Goal: Task Accomplishment & Management: Use online tool/utility

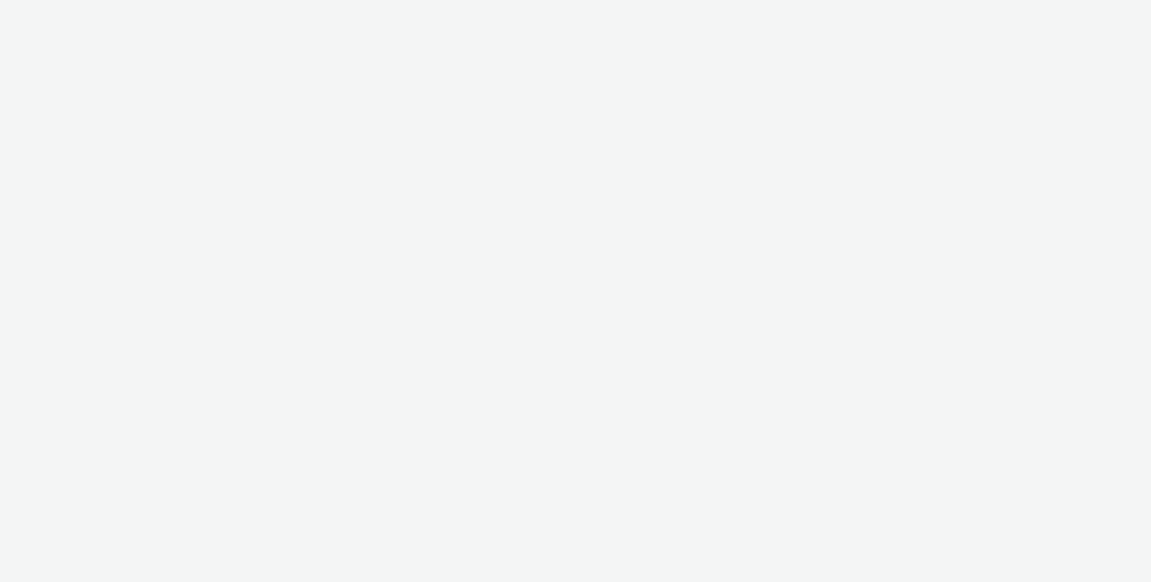
select select "ec8bba8d-6d40-4913-8bcc-46d5198776fd"
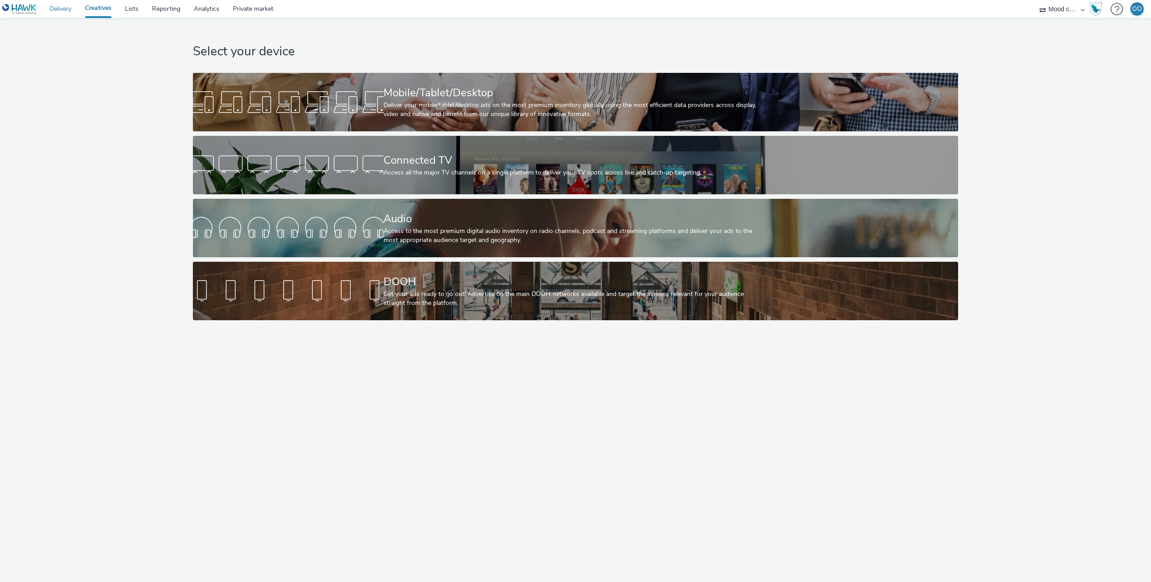
click at [63, 10] on link "Delivery" at bounding box center [61, 9] width 36 height 18
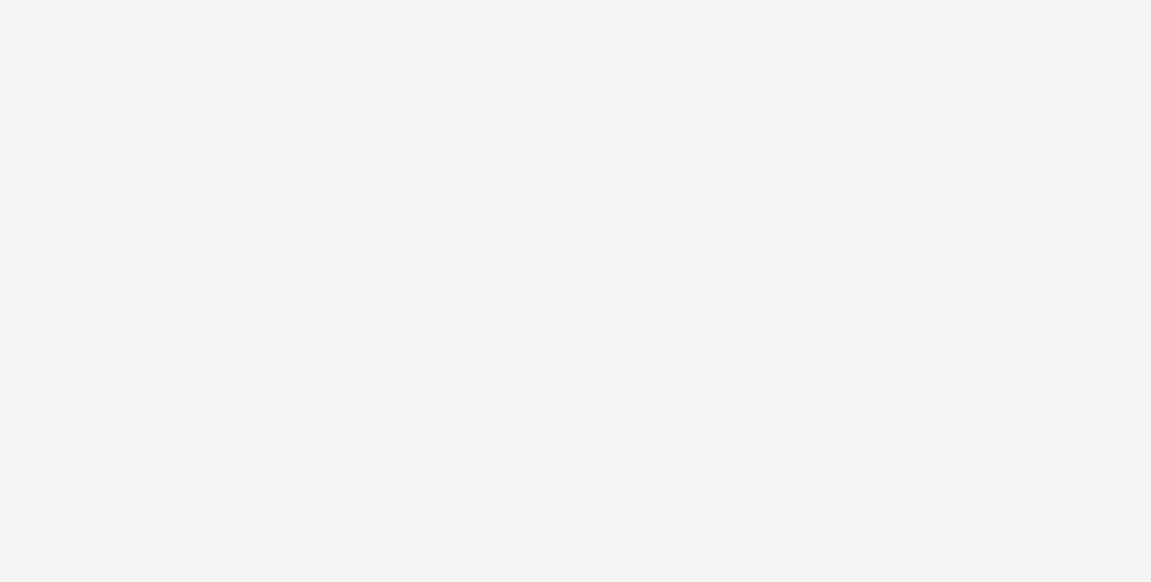
select select "ec8bba8d-6d40-4913-8bcc-46d5198776fd"
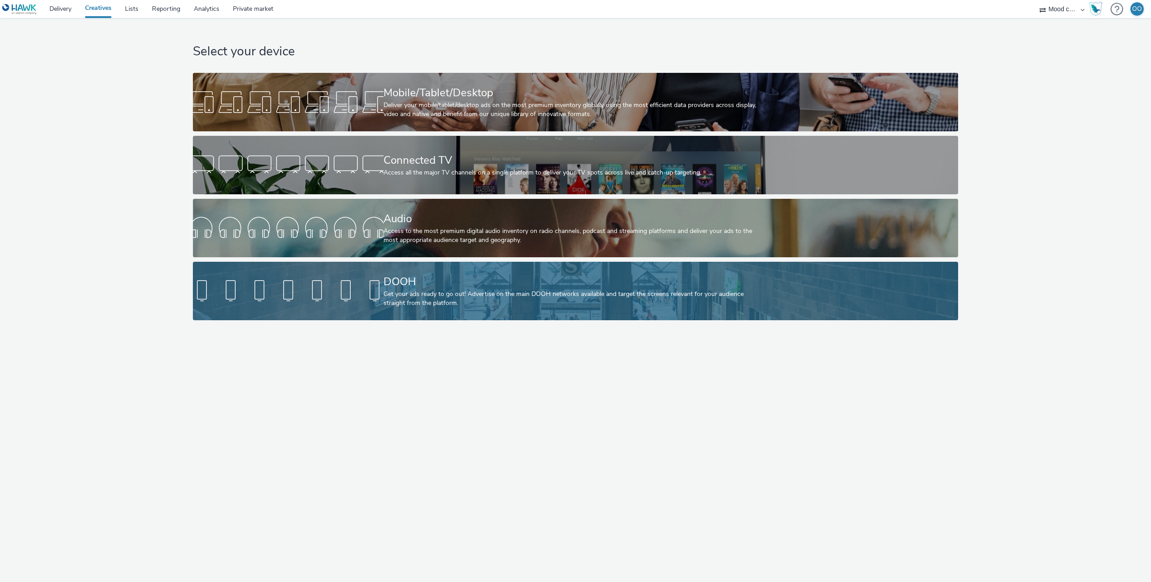
click at [411, 283] on div "DOOH" at bounding box center [574, 282] width 381 height 16
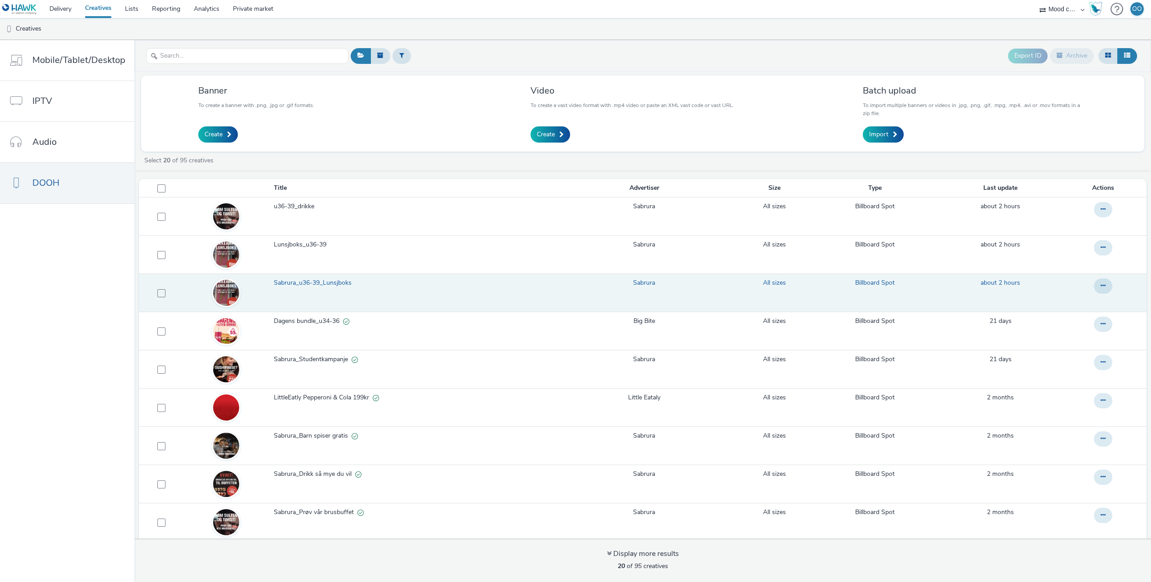
click at [314, 282] on span "Sabrura_u36-39_Lunsjboks" at bounding box center [314, 282] width 81 height 9
click at [305, 282] on span "Sabrura_u36-39_Lunsjboks" at bounding box center [314, 282] width 81 height 9
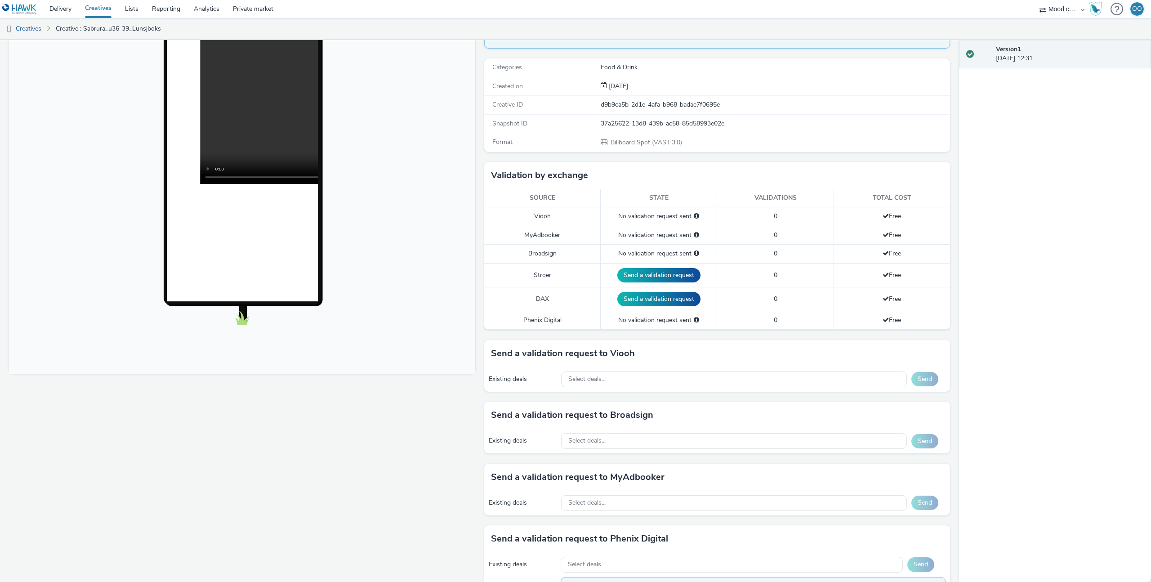
scroll to position [102, 0]
click at [641, 384] on div "Select deals..." at bounding box center [734, 379] width 346 height 16
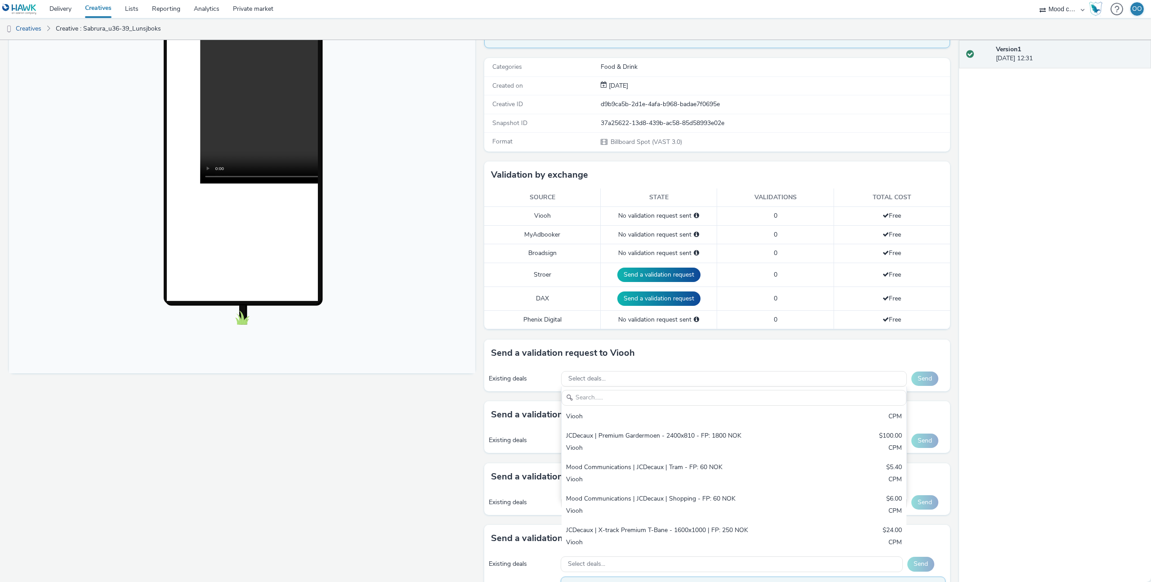
scroll to position [111, 0]
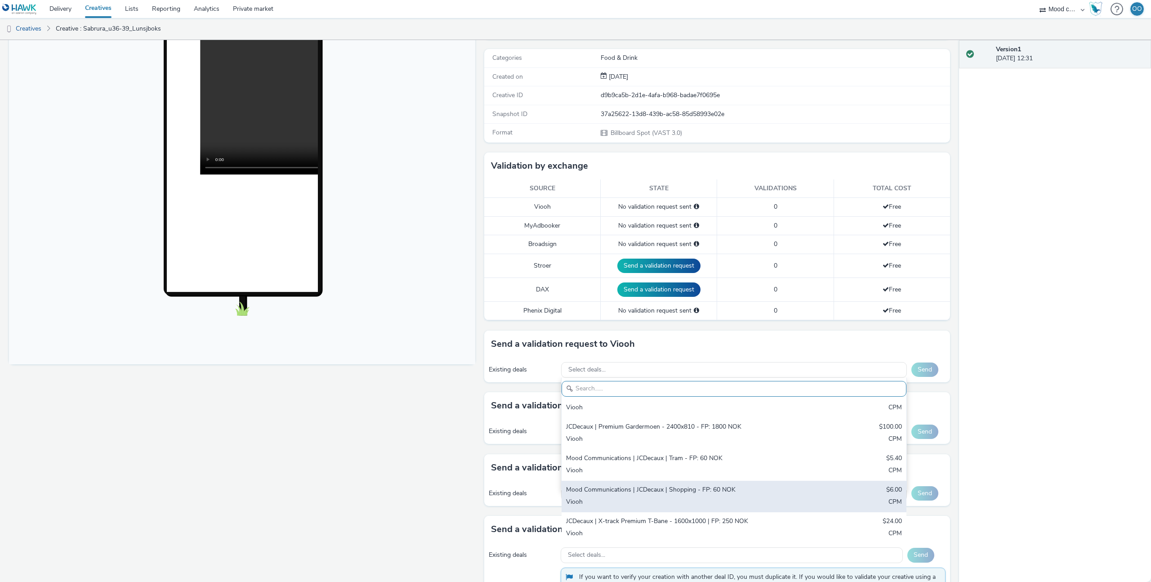
click at [666, 492] on div "Mood Communications | JCDecaux | Shopping - FP: 60 NOK" at bounding box center [677, 490] width 223 height 10
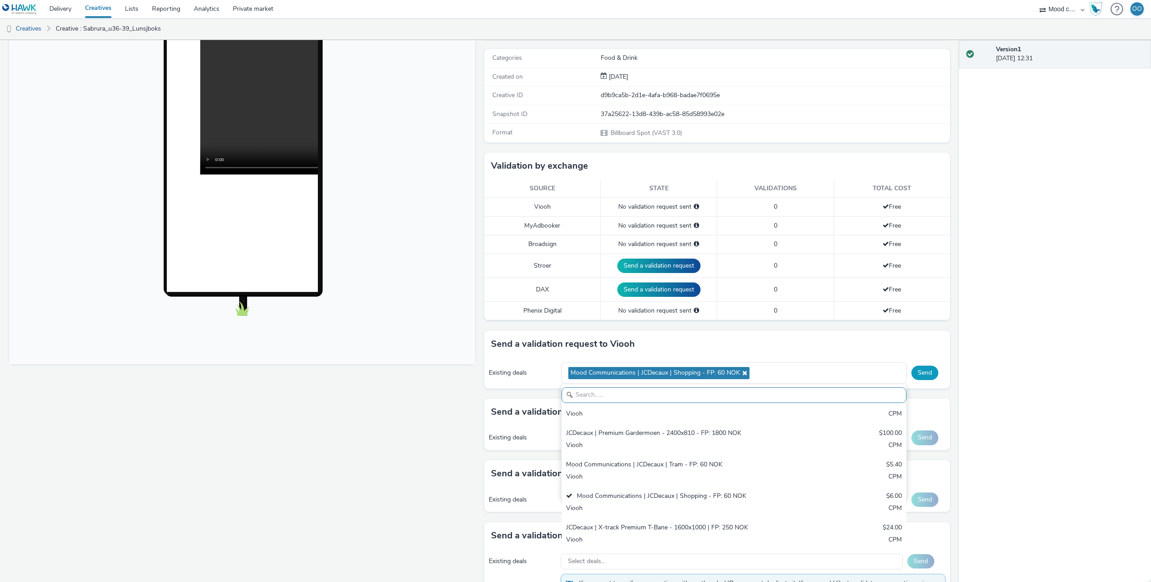
click at [934, 371] on button "Send" at bounding box center [925, 373] width 27 height 14
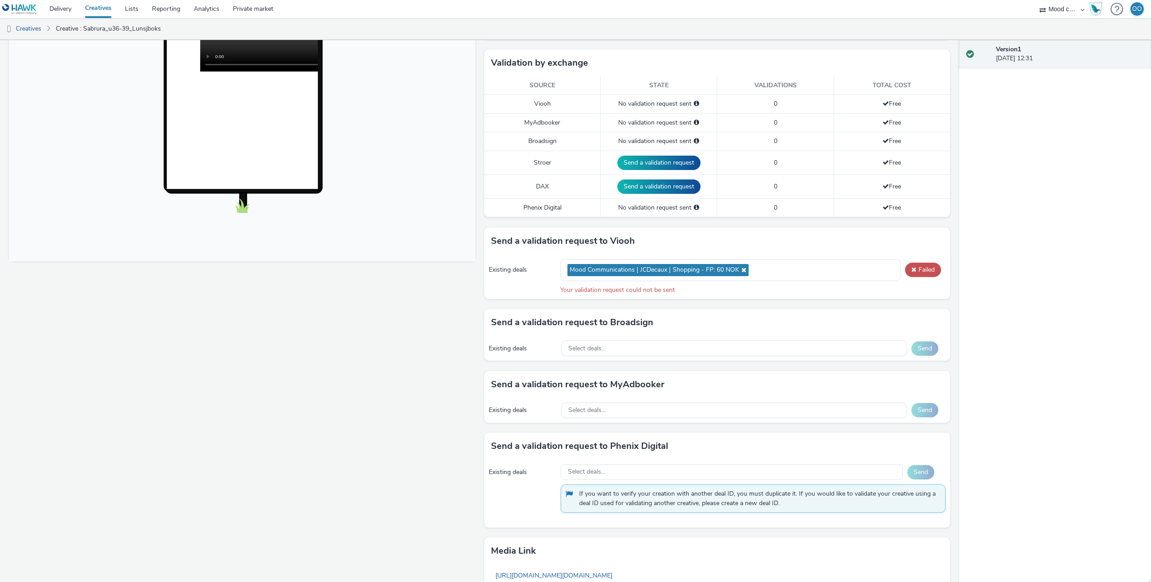
scroll to position [304, 0]
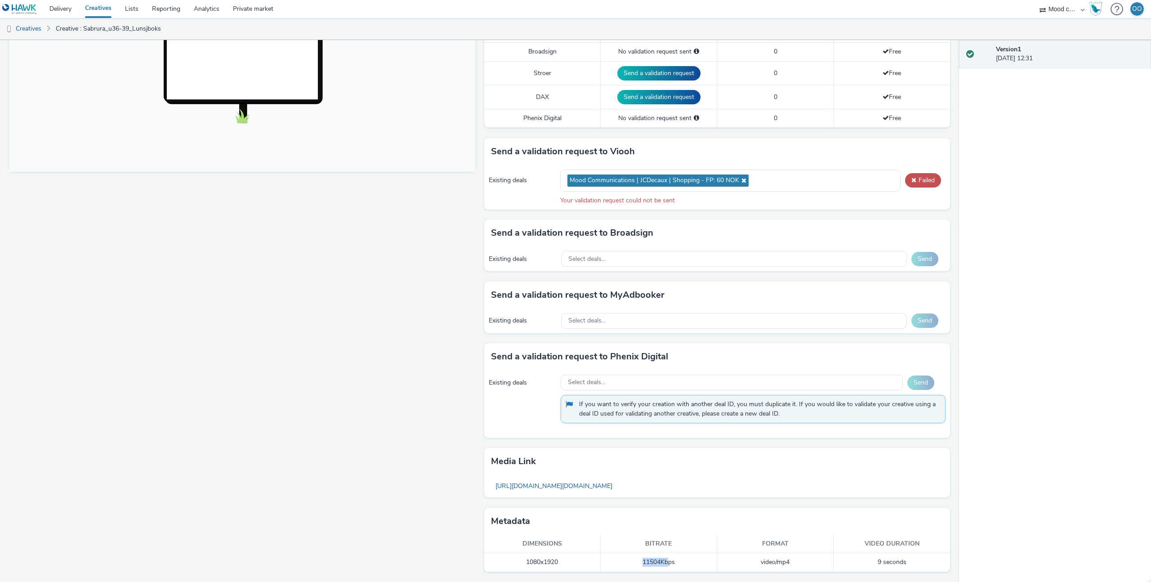
drag, startPoint x: 637, startPoint y: 560, endPoint x: 667, endPoint y: 563, distance: 30.3
click at [667, 563] on td "11504 Kbps" at bounding box center [659, 562] width 116 height 18
click at [657, 564] on td "11504 Kbps" at bounding box center [659, 562] width 116 height 18
drag, startPoint x: 659, startPoint y: 563, endPoint x: 639, endPoint y: 563, distance: 19.8
click at [639, 563] on td "11504 Kbps" at bounding box center [659, 562] width 116 height 18
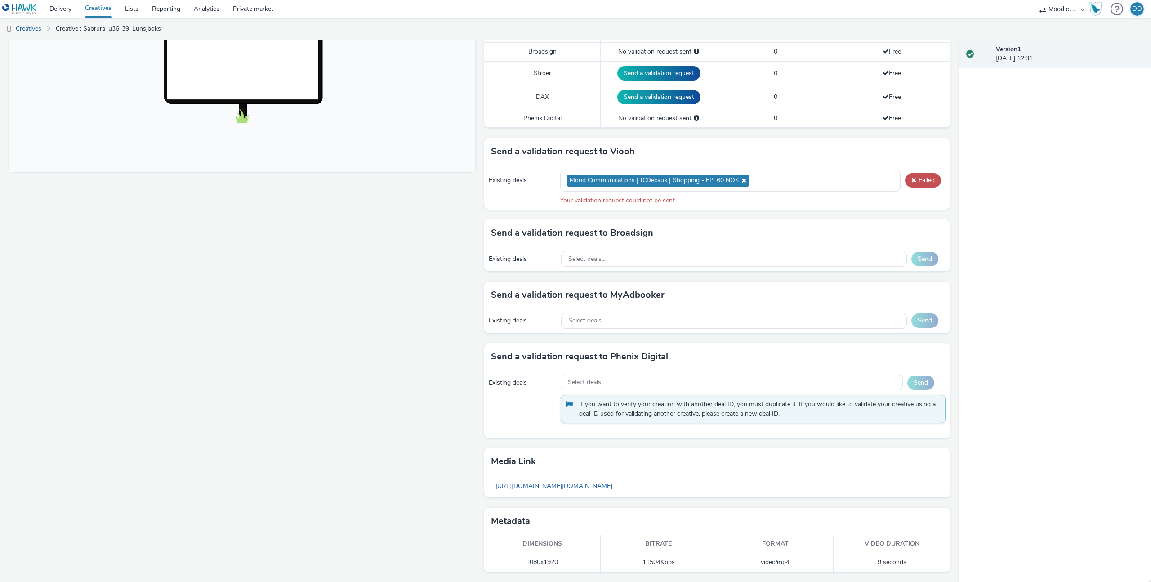
click at [639, 563] on td "11504 Kbps" at bounding box center [659, 562] width 116 height 18
click at [741, 181] on icon at bounding box center [742, 180] width 7 height 6
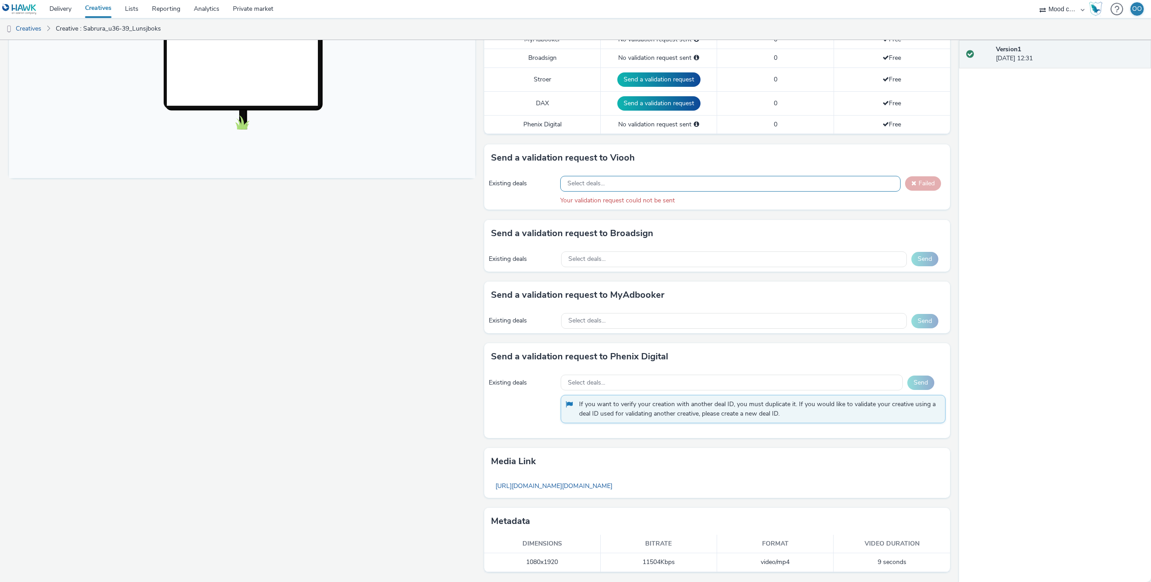
scroll to position [297, 0]
click at [800, 191] on div "Select deals..." at bounding box center [730, 184] width 340 height 16
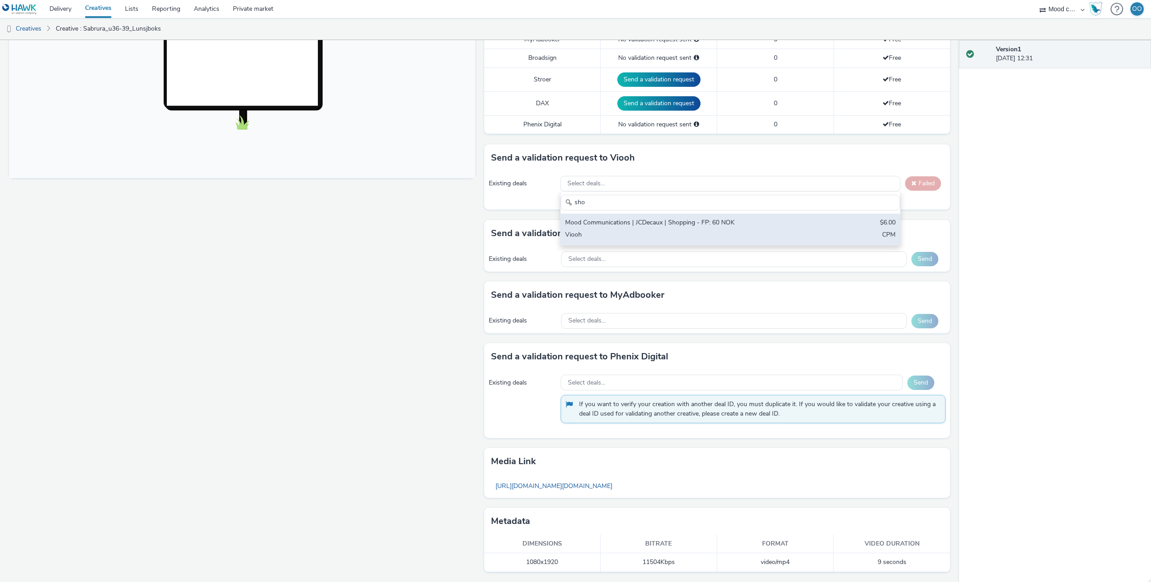
type input "sho"
click at [789, 225] on div "Mood Communications | JCDecaux | Shopping - FP: 60 NOK $6.00 Viooh CPM" at bounding box center [731, 229] width 340 height 31
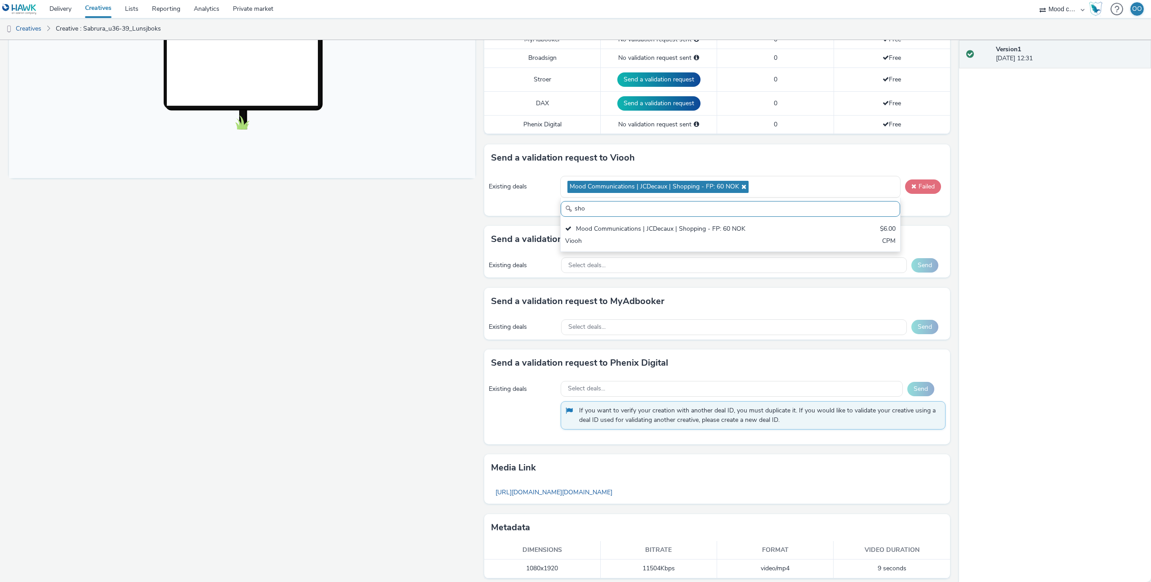
click at [924, 188] on button "Failed" at bounding box center [923, 186] width 36 height 14
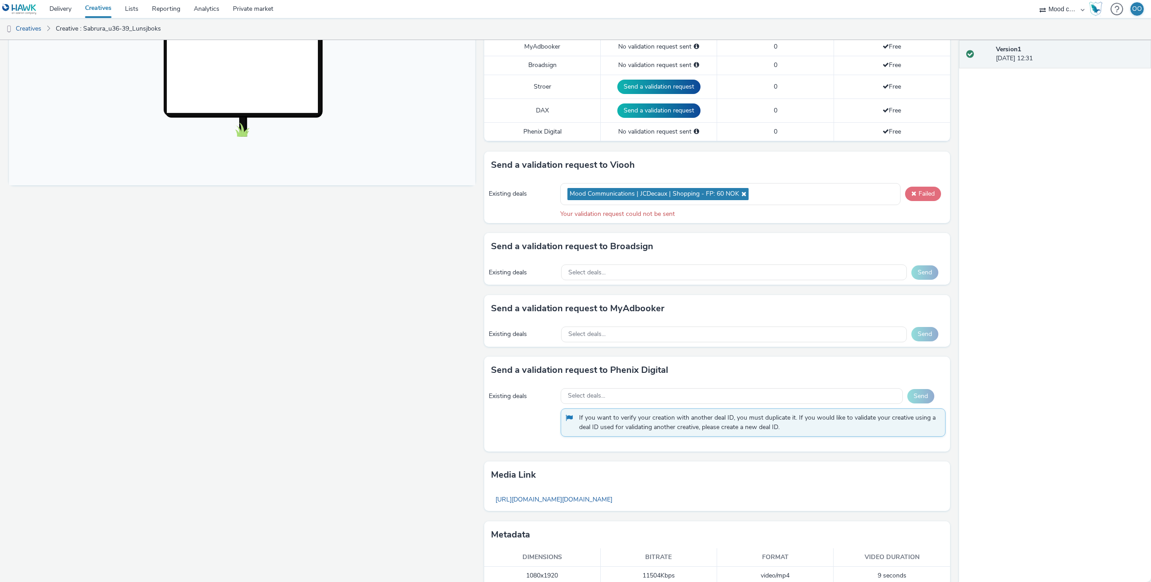
click at [928, 195] on button "Failed" at bounding box center [923, 194] width 36 height 14
click at [742, 195] on icon at bounding box center [742, 194] width 7 height 6
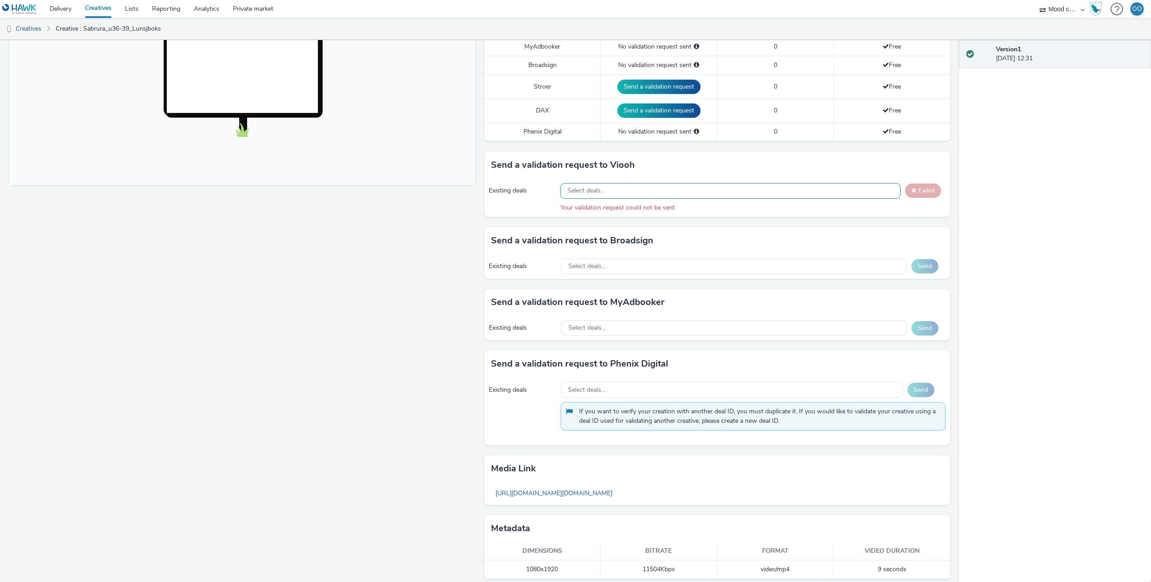
click at [794, 190] on div "Select deals..." at bounding box center [730, 191] width 340 height 16
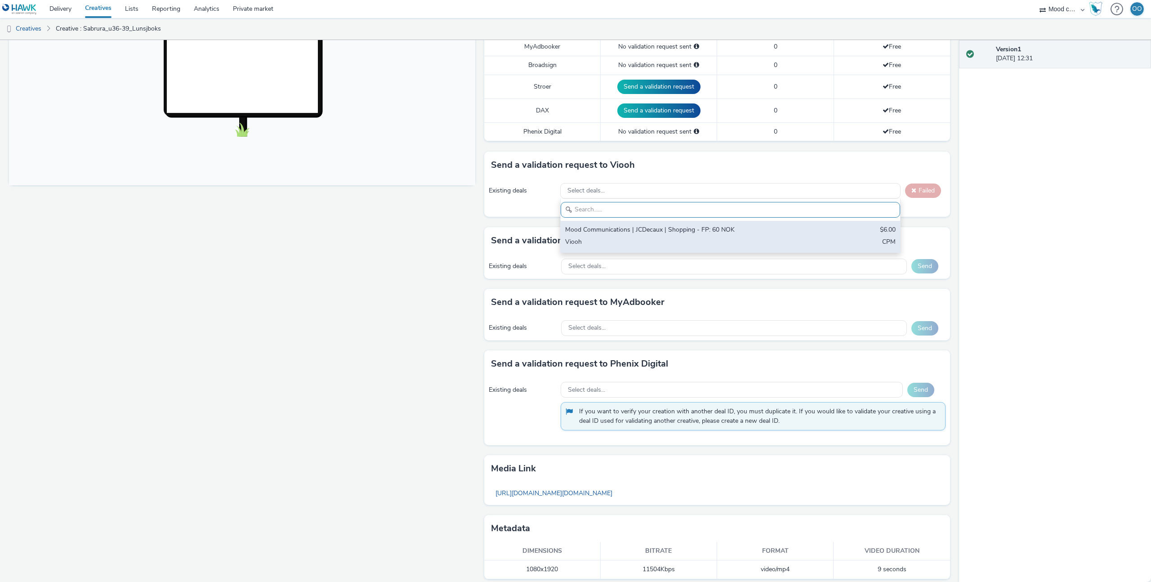
click at [755, 230] on div "Mood Communications | JCDecaux | Shopping - FP: 60 NOK" at bounding box center [674, 230] width 219 height 10
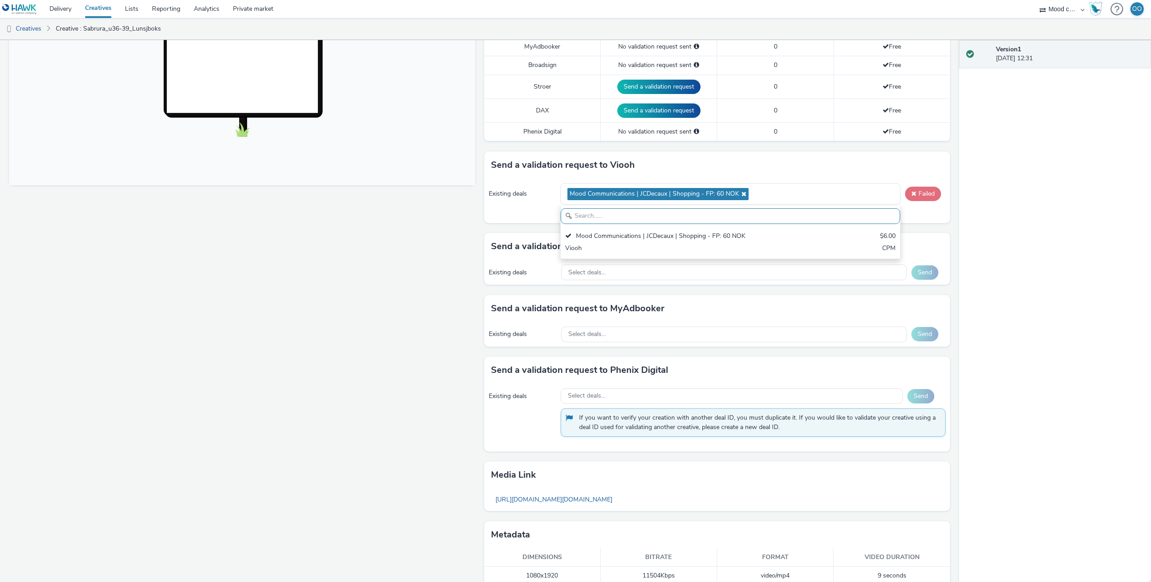
click at [916, 191] on button "Failed" at bounding box center [923, 194] width 36 height 14
click at [746, 194] on span "Mood Communications | JCDecaux | Shopping - FP: 60 NOK" at bounding box center [658, 194] width 181 height 12
click at [744, 194] on icon at bounding box center [742, 194] width 7 height 6
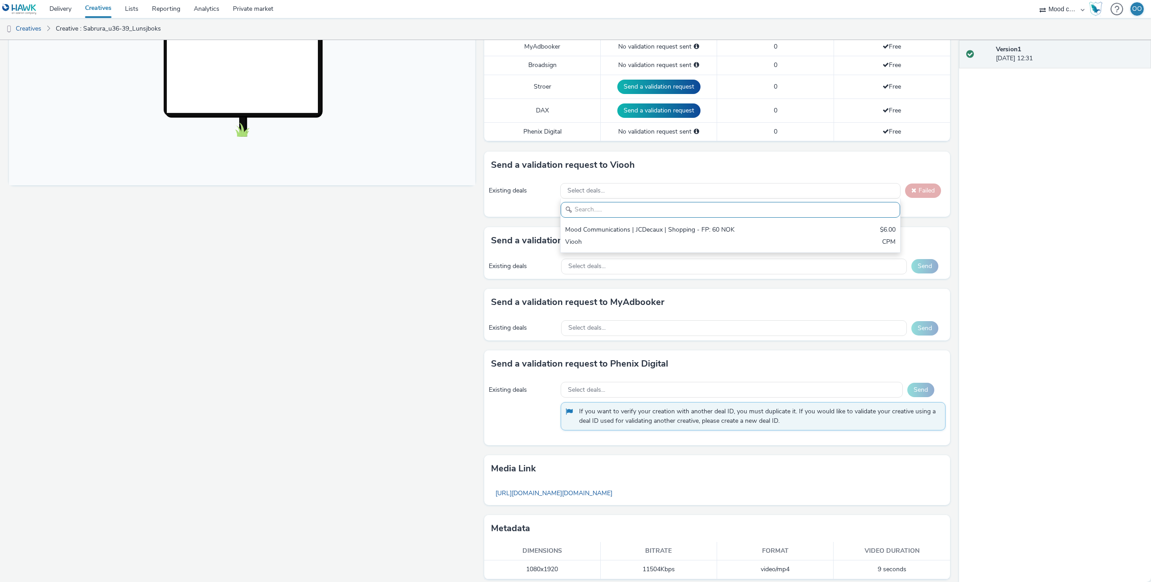
click at [484, 231] on div "Send a validation request to Broadsign" at bounding box center [717, 240] width 466 height 27
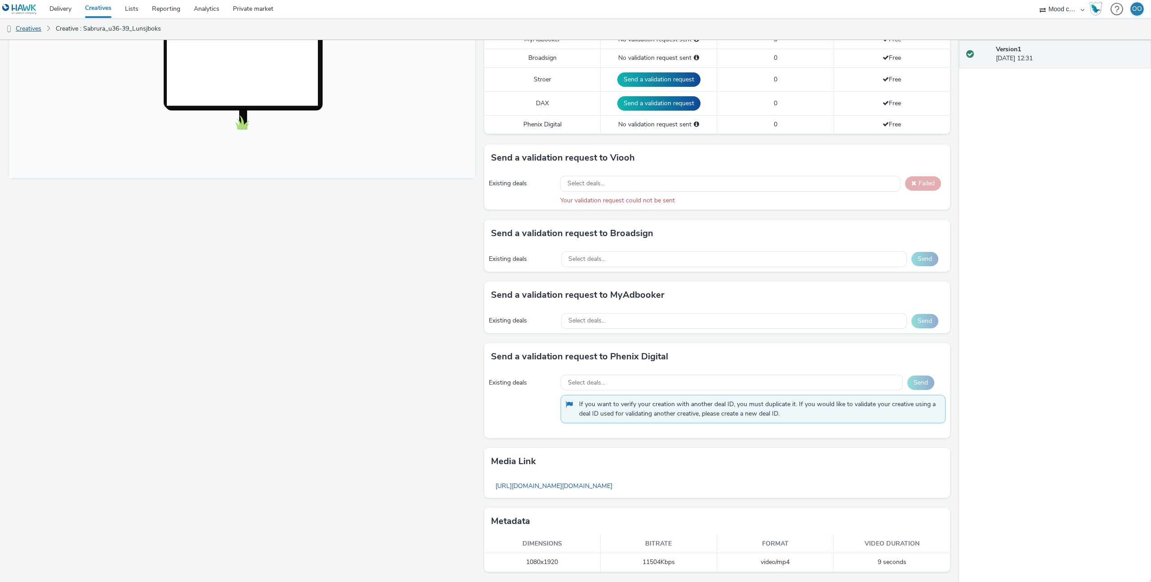
click at [31, 27] on link "Creatives" at bounding box center [23, 29] width 46 height 22
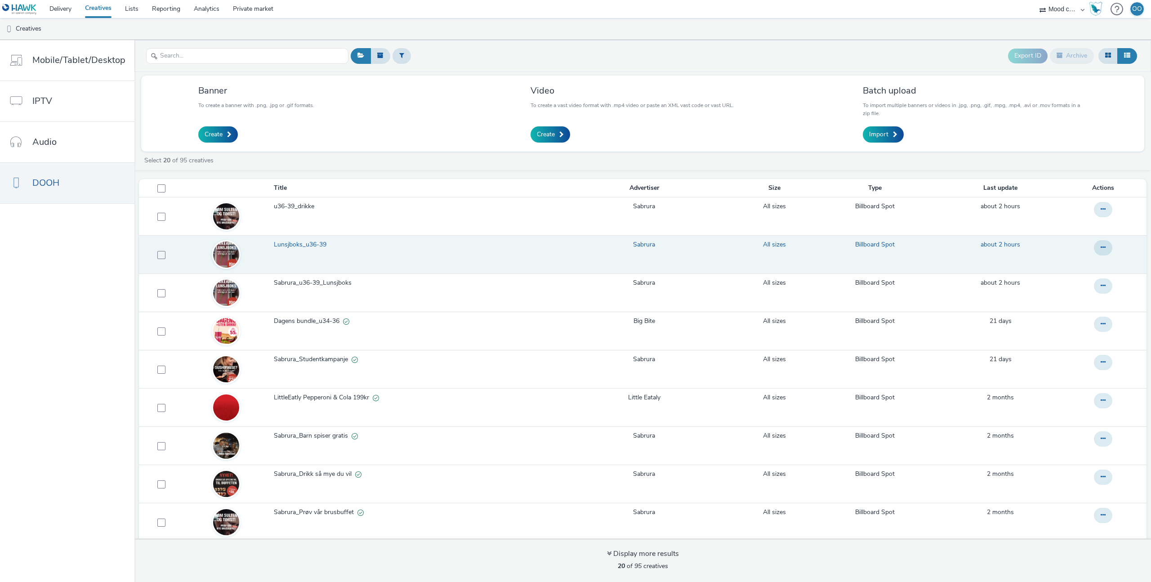
click at [308, 247] on span "Lunsjboks_u36-39" at bounding box center [302, 244] width 56 height 9
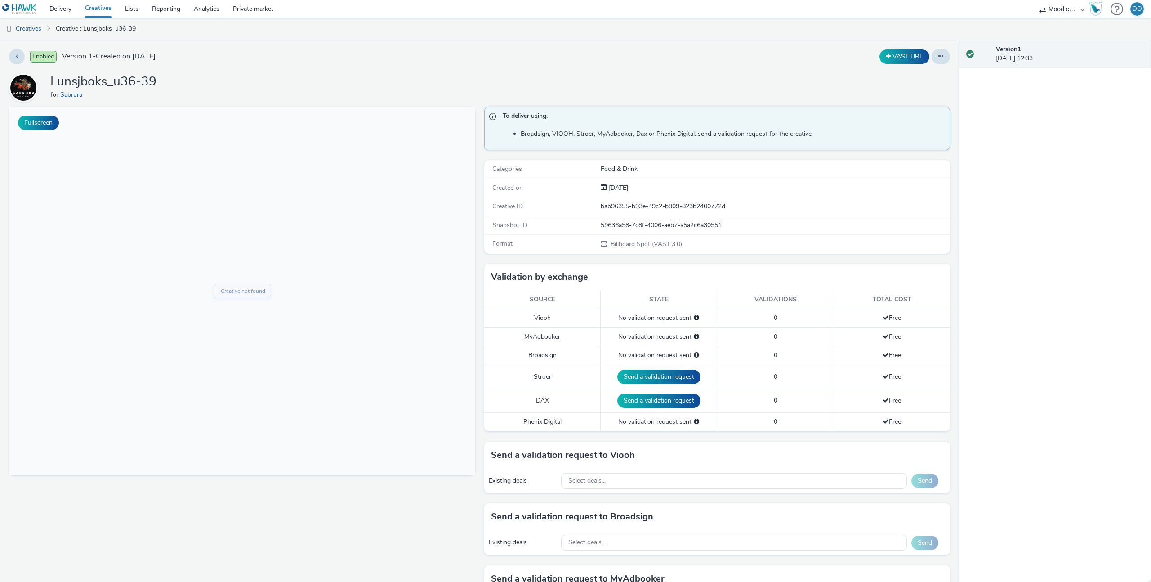
scroll to position [284, 0]
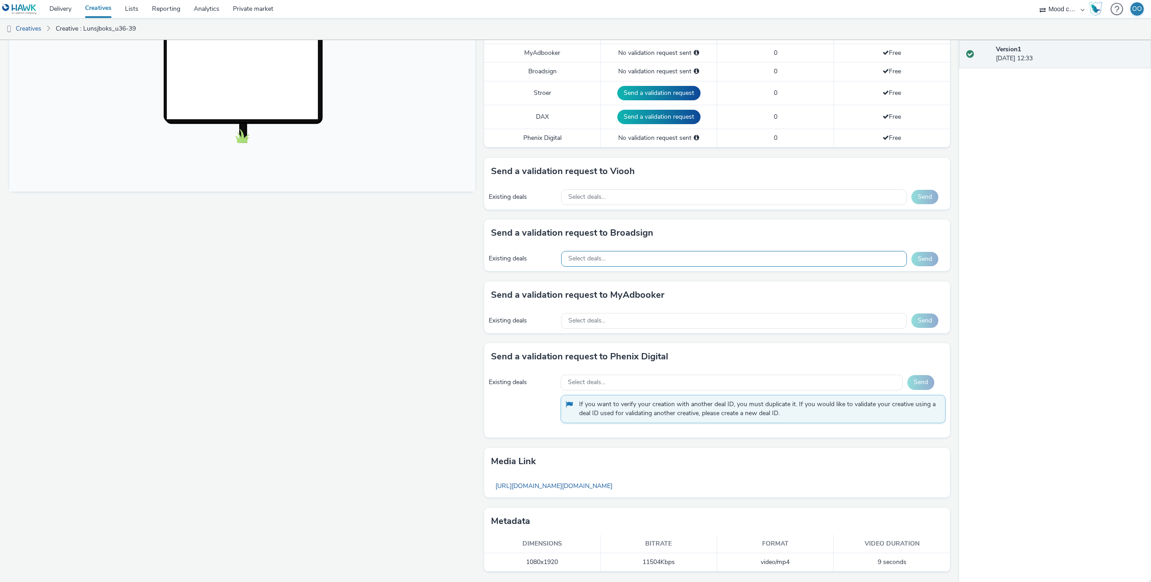
click at [686, 258] on div "Select deals..." at bounding box center [734, 259] width 346 height 16
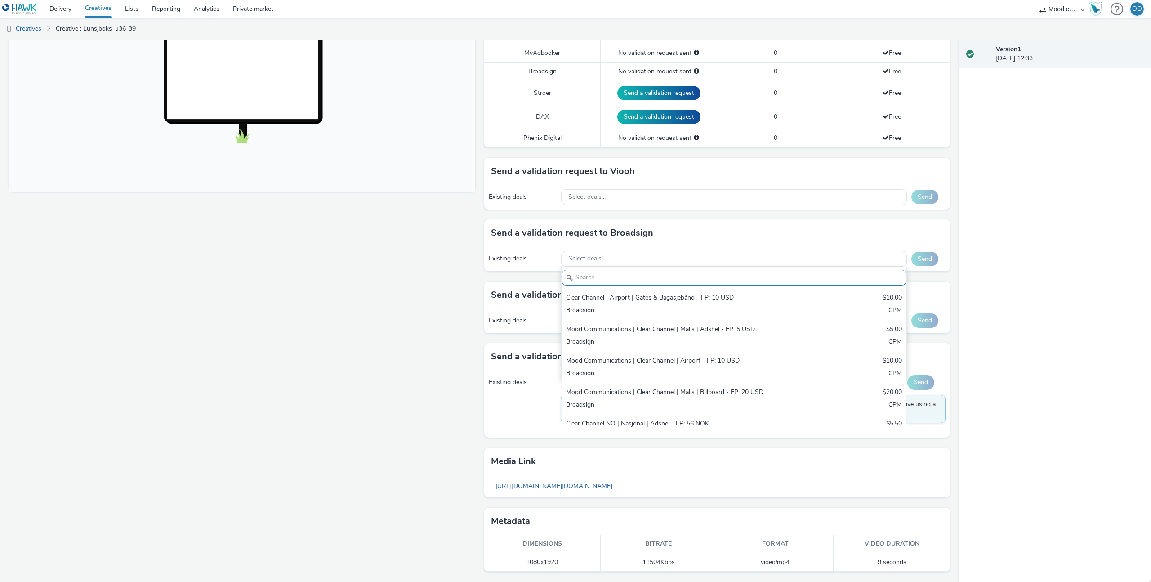
click at [683, 277] on input "text" at bounding box center [734, 278] width 345 height 16
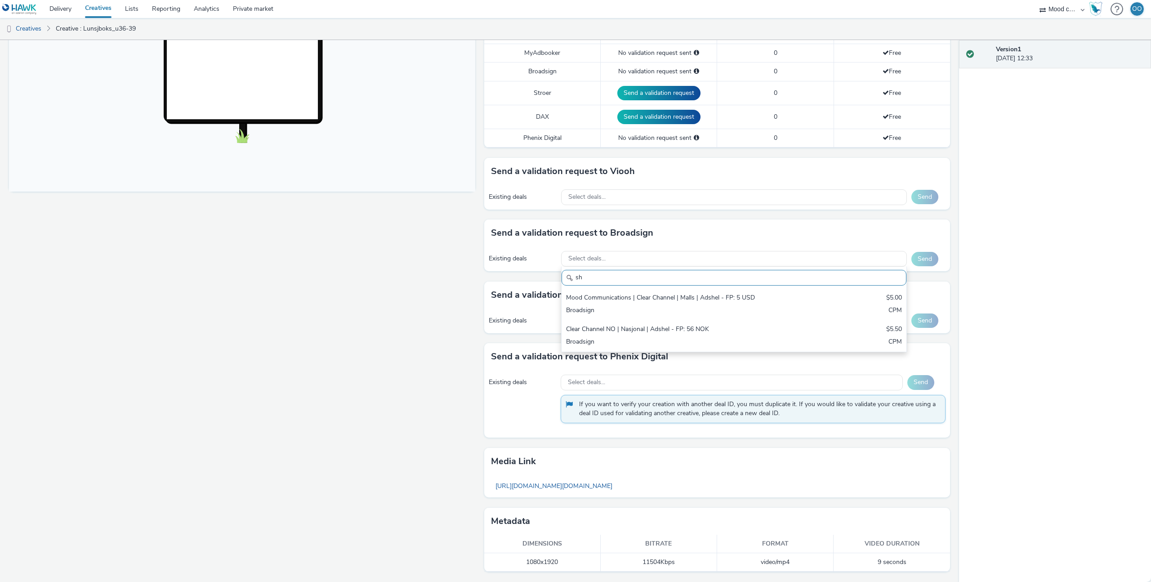
type input "s"
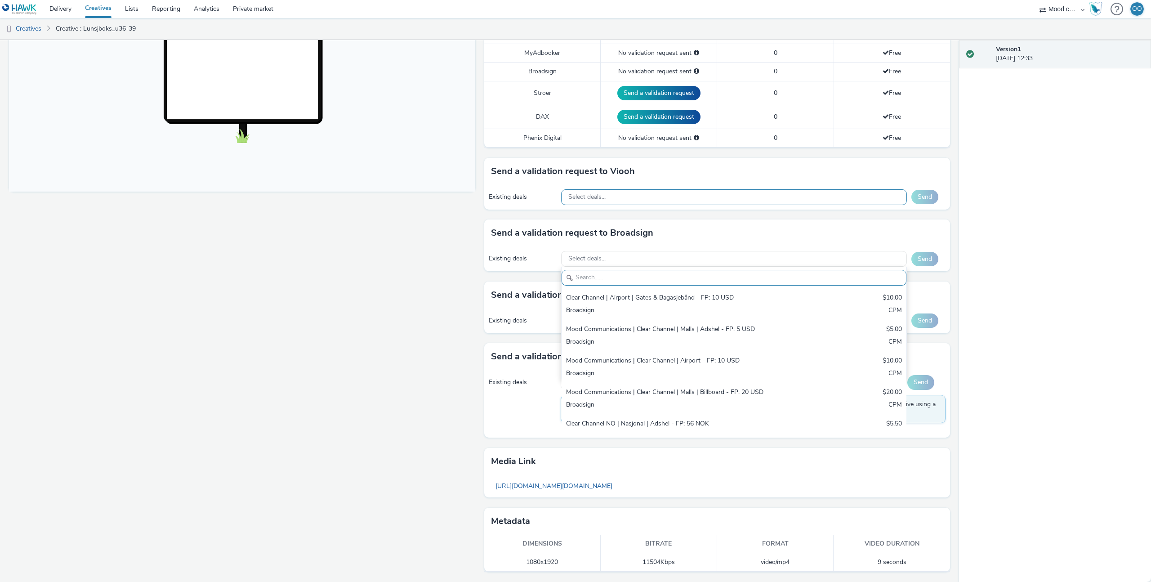
click at [716, 203] on div "Select deals..." at bounding box center [734, 197] width 346 height 16
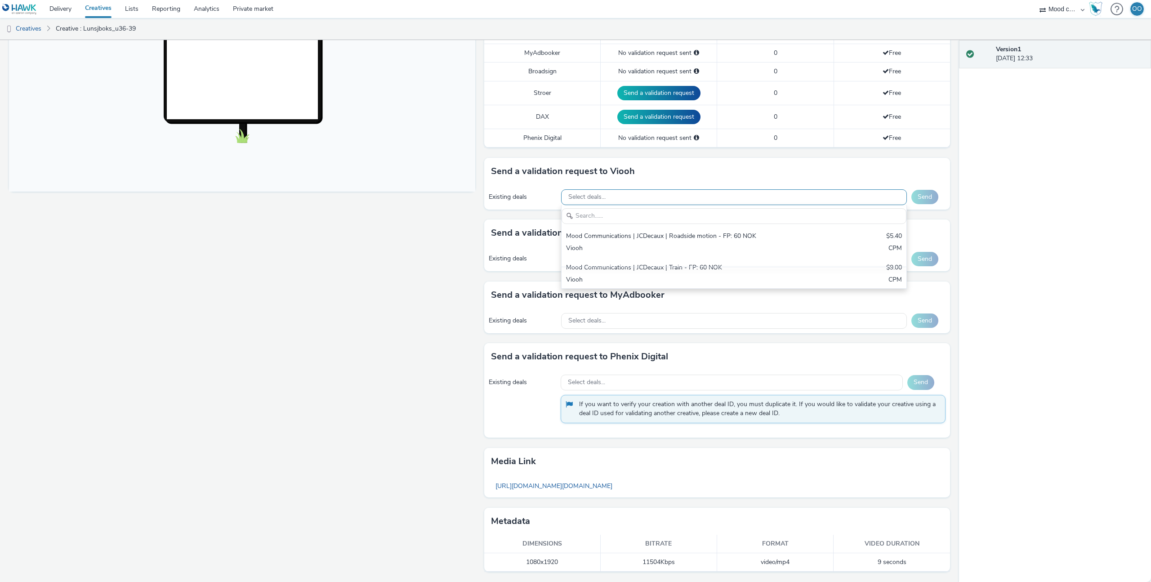
scroll to position [0, 0]
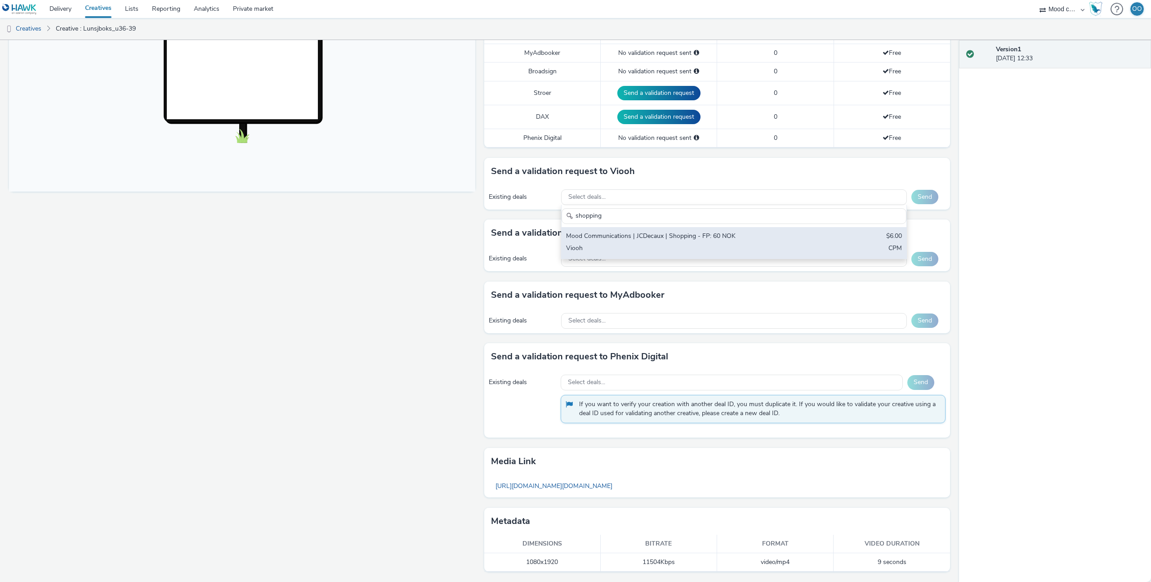
type input "shopping"
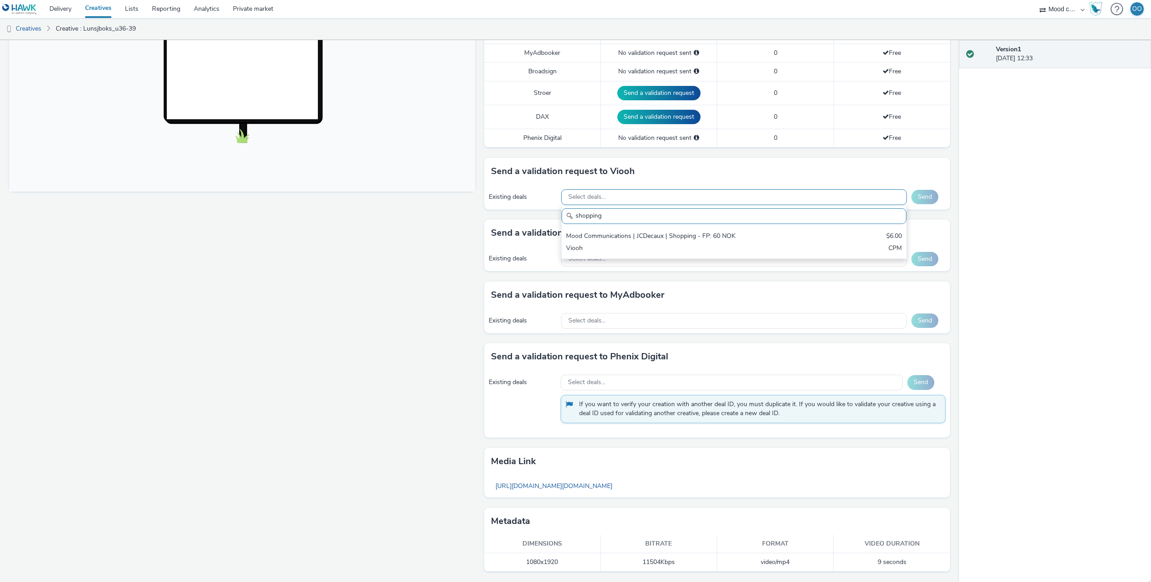
drag, startPoint x: 718, startPoint y: 230, endPoint x: 885, endPoint y: 204, distance: 169.3
click at [718, 230] on div "Mood Communications | JCDecaux | Shopping - FP: 60 NOK $6.00 Viooh CPM" at bounding box center [734, 242] width 345 height 31
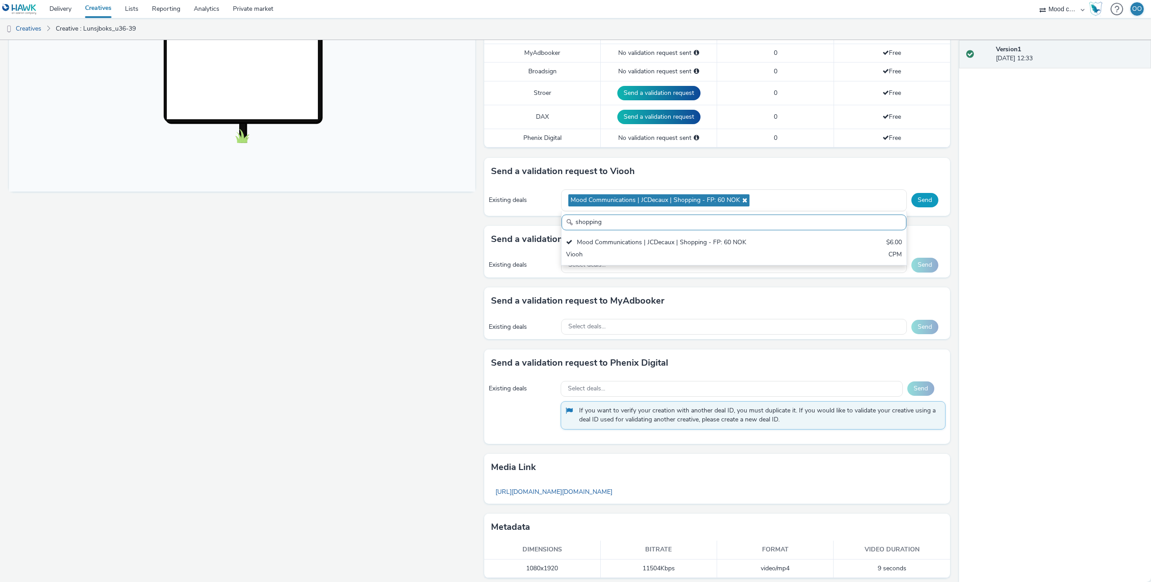
click at [933, 199] on button "Send" at bounding box center [925, 200] width 27 height 14
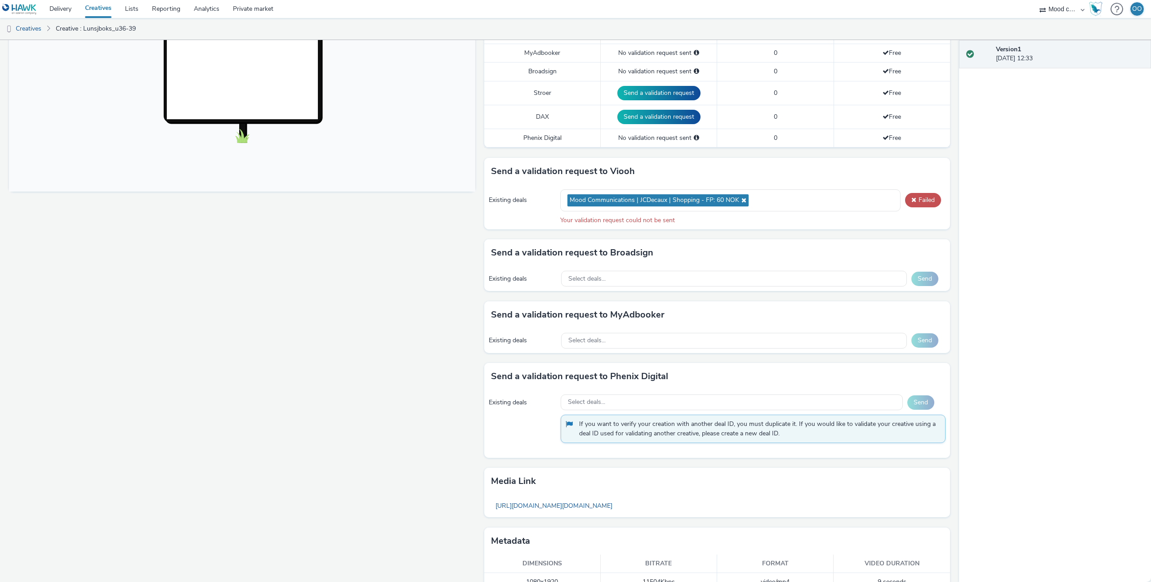
scroll to position [304, 0]
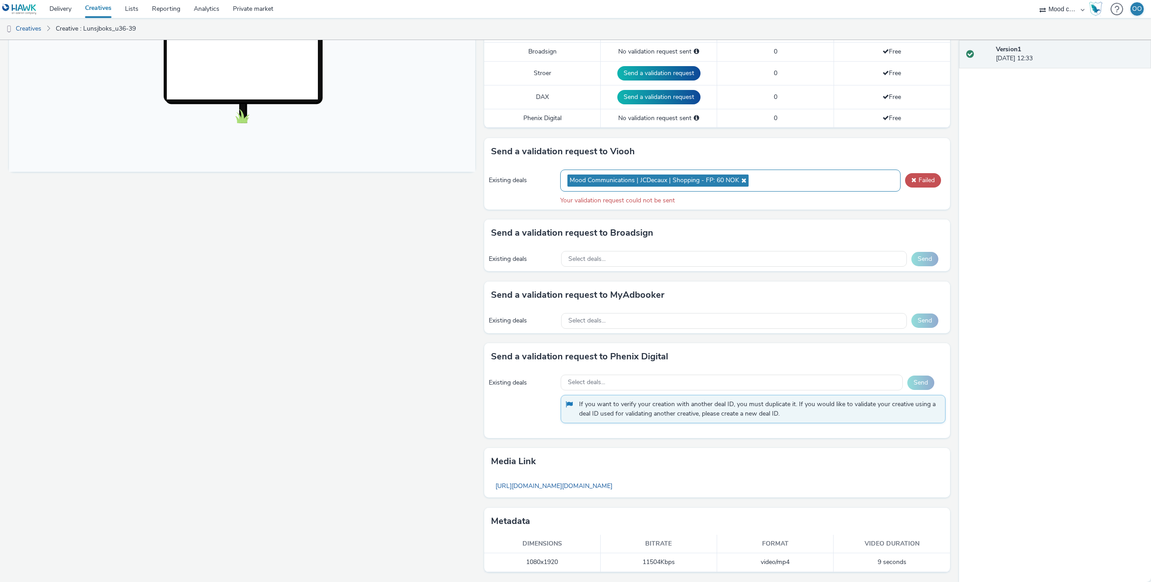
click at [743, 178] on icon at bounding box center [742, 180] width 7 height 6
click at [733, 181] on div "Mood Communications | JCDecaux | Shopping - FP: 60 NOK" at bounding box center [730, 181] width 340 height 22
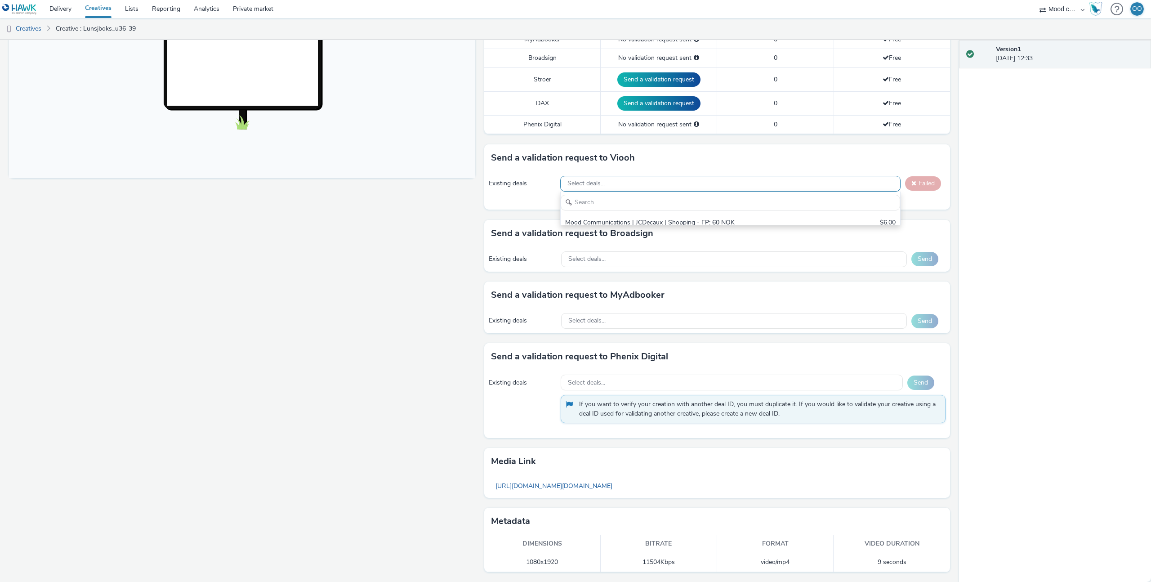
scroll to position [0, 0]
click at [698, 202] on input "text" at bounding box center [731, 203] width 340 height 16
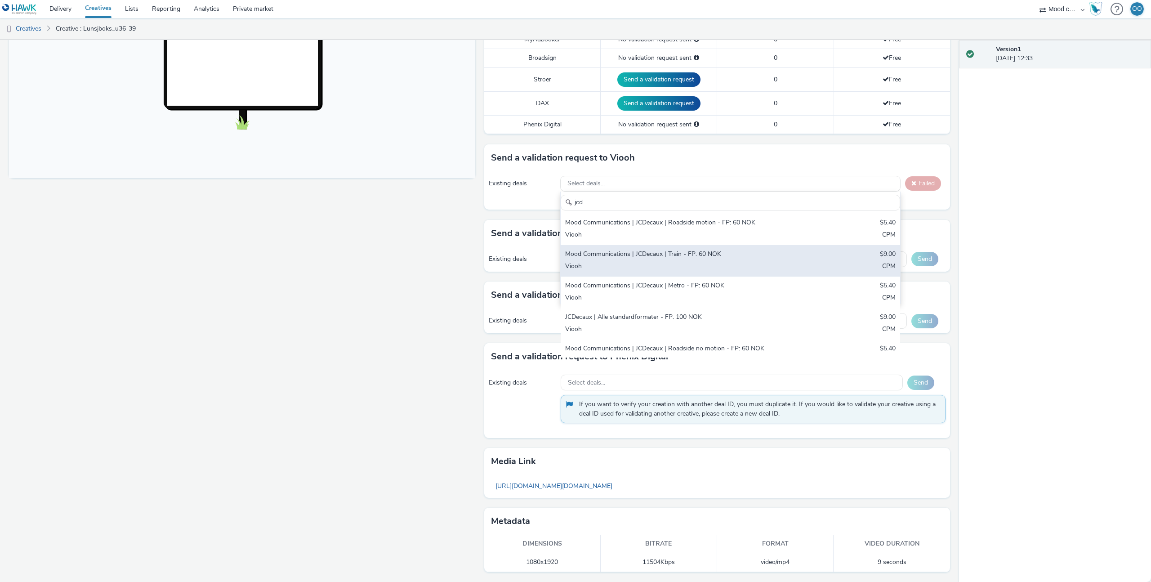
type input "jcd"
drag, startPoint x: 718, startPoint y: 256, endPoint x: 749, endPoint y: 252, distance: 31.7
click at [718, 256] on div "Mood Communications | JCDecaux | Train - FP: 60 NOK" at bounding box center [674, 255] width 219 height 10
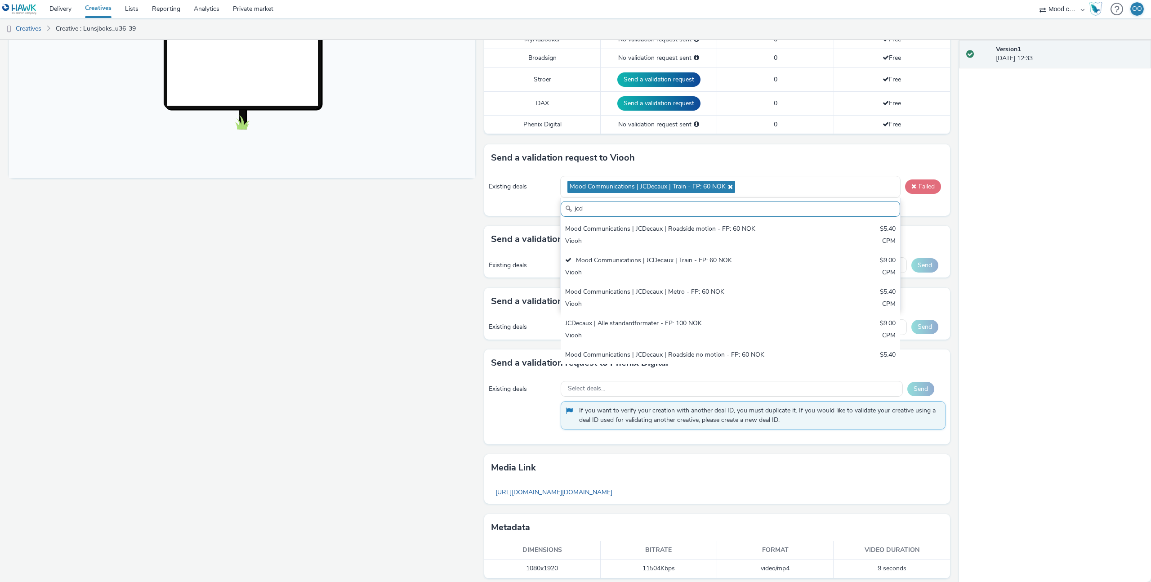
click at [922, 190] on button "Failed" at bounding box center [923, 186] width 36 height 14
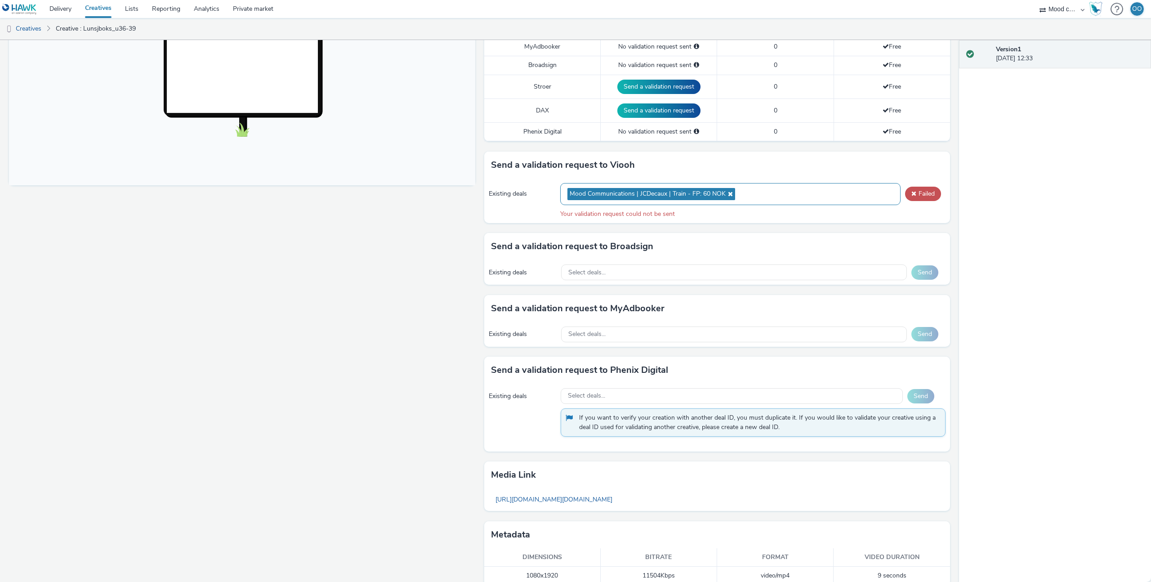
click at [726, 192] on icon at bounding box center [729, 194] width 7 height 6
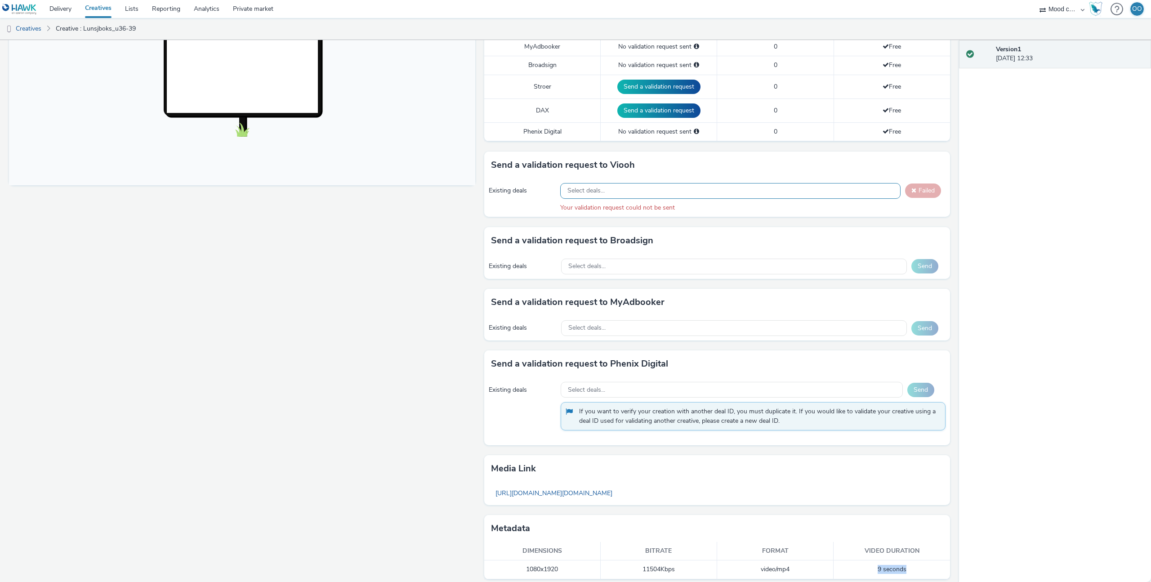
scroll to position [297, 0]
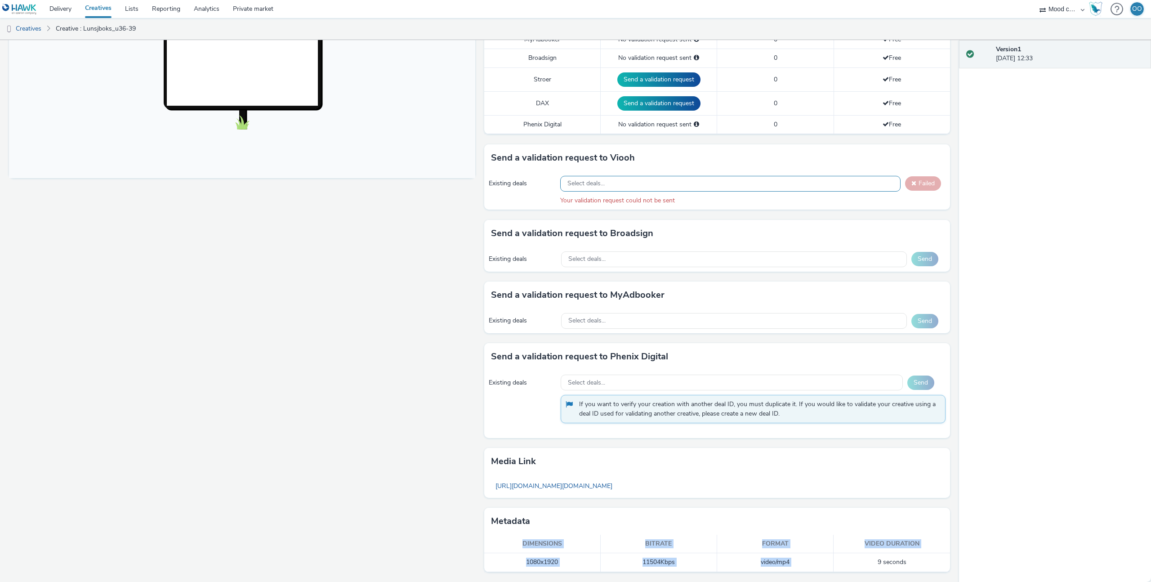
drag, startPoint x: 889, startPoint y: 569, endPoint x: 933, endPoint y: 578, distance: 44.9
click at [933, 578] on div "To deliver using: Broadsign, VIOOH, [PERSON_NAME], MyAdbooker, Dax or Phenix Di…" at bounding box center [715, 195] width 471 height 773
click at [900, 561] on td "9 seconds" at bounding box center [892, 562] width 116 height 18
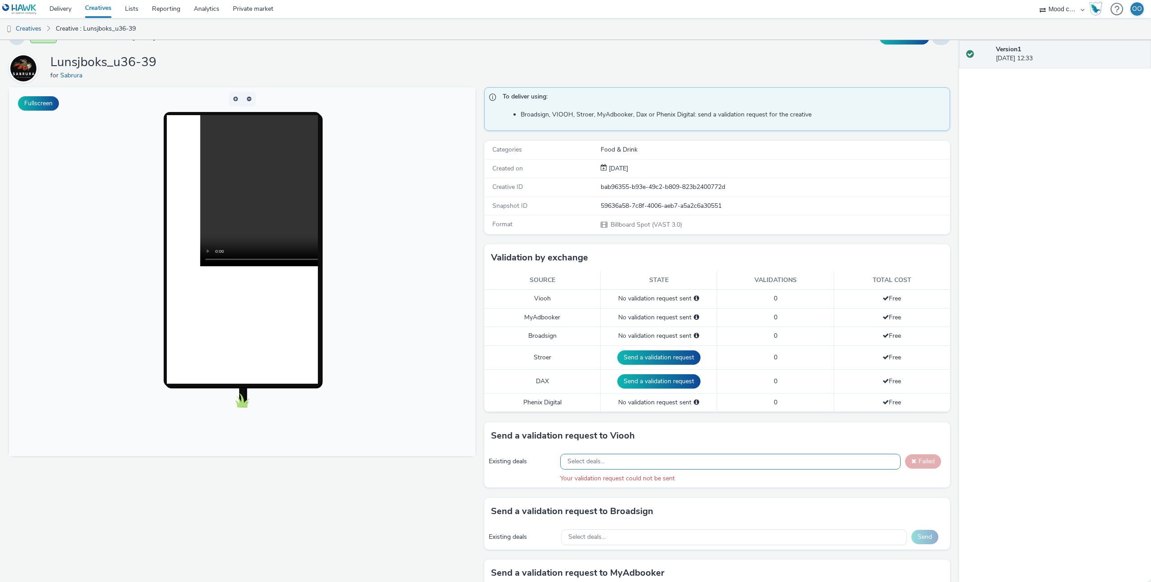
scroll to position [0, 0]
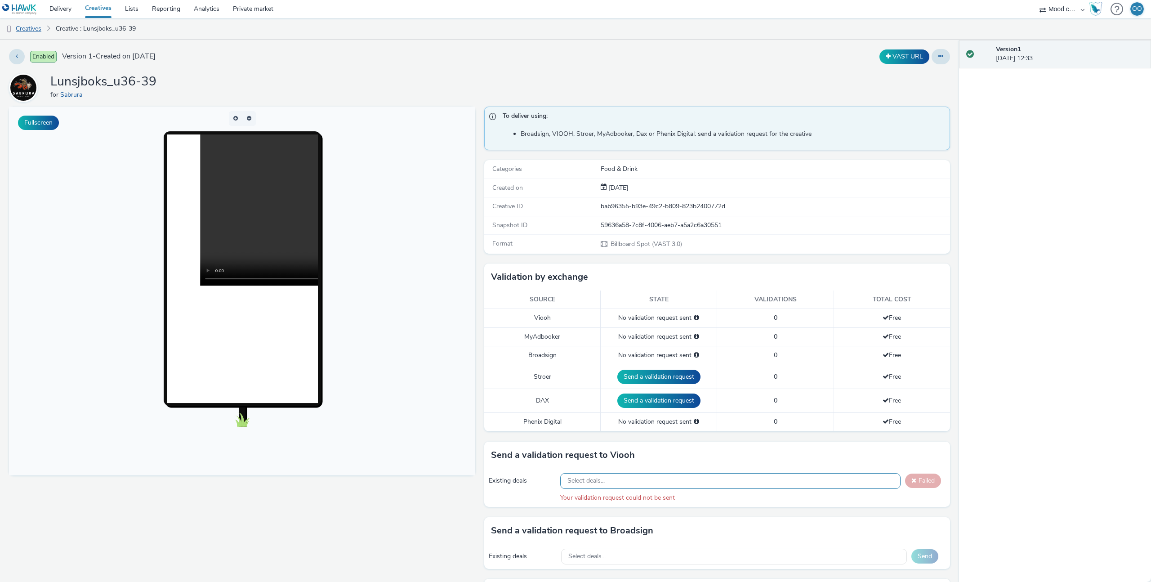
click at [41, 28] on link "Creatives" at bounding box center [23, 29] width 46 height 22
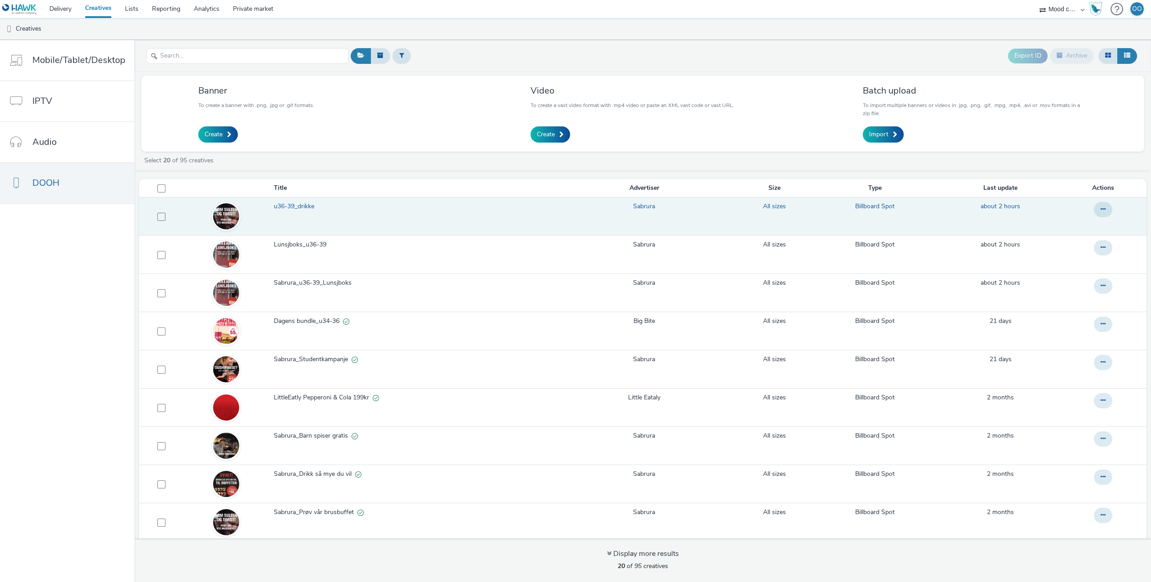
click at [306, 207] on span "u36-39_drikke" at bounding box center [296, 206] width 44 height 9
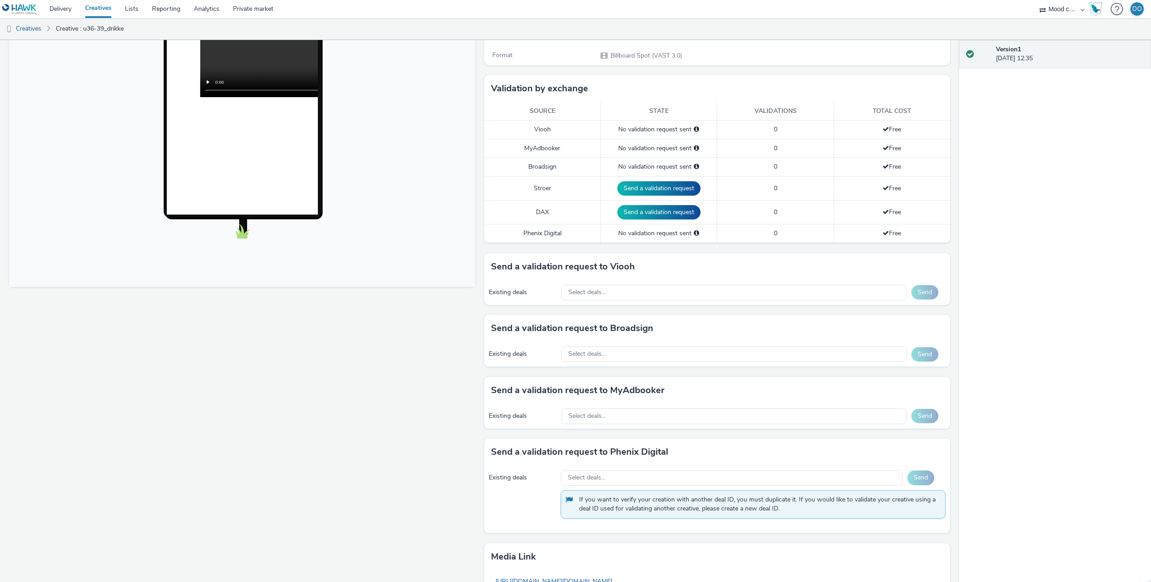
scroll to position [189, 0]
click at [644, 293] on div "Select deals..." at bounding box center [734, 292] width 346 height 16
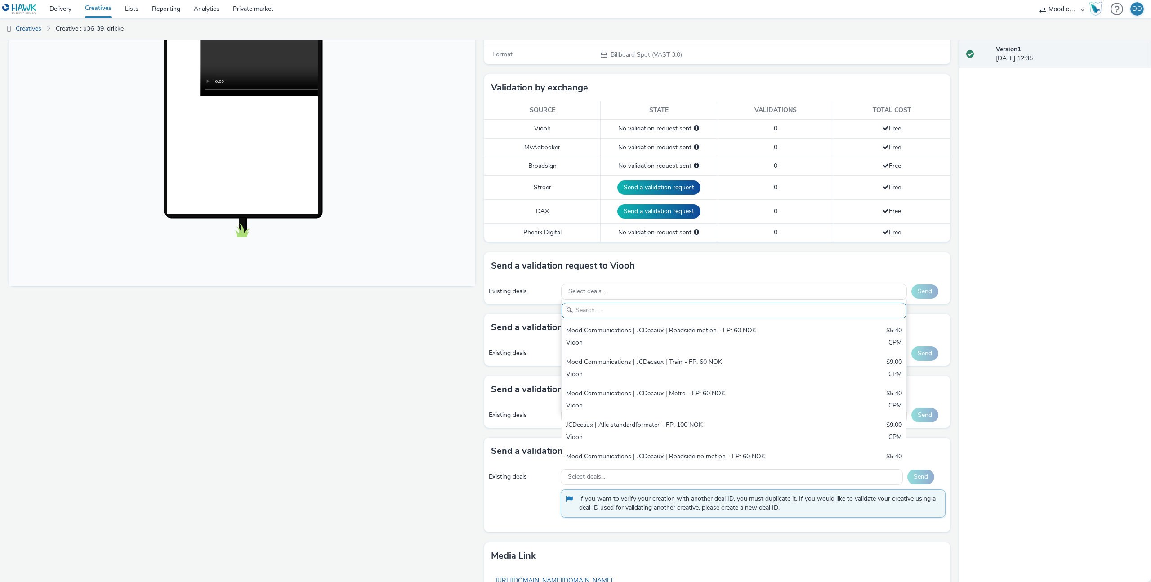
click at [653, 315] on input "text" at bounding box center [734, 311] width 345 height 16
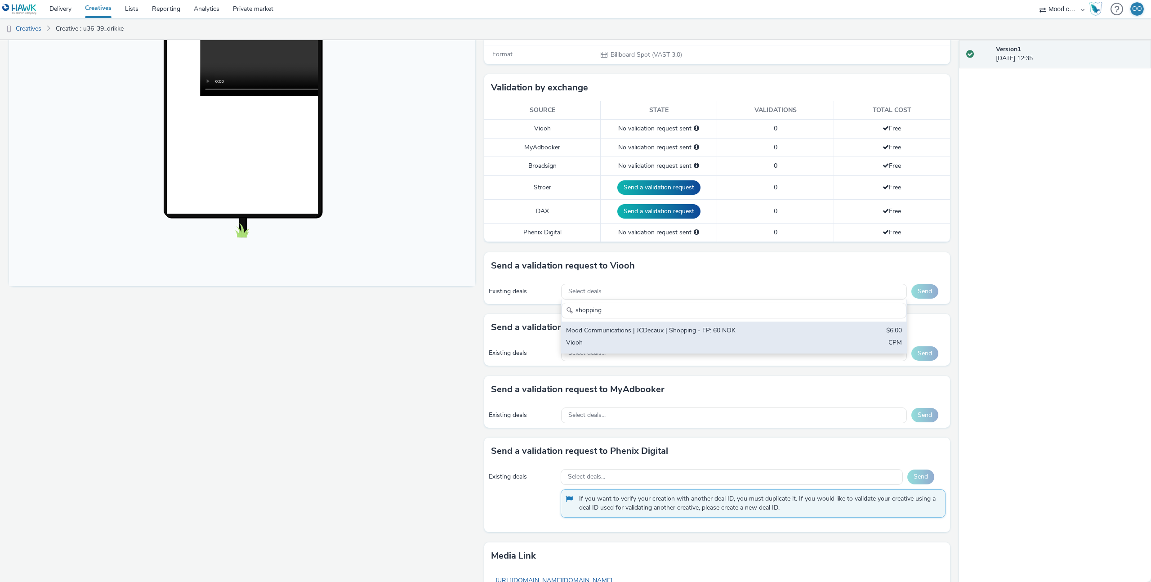
type input "shopping"
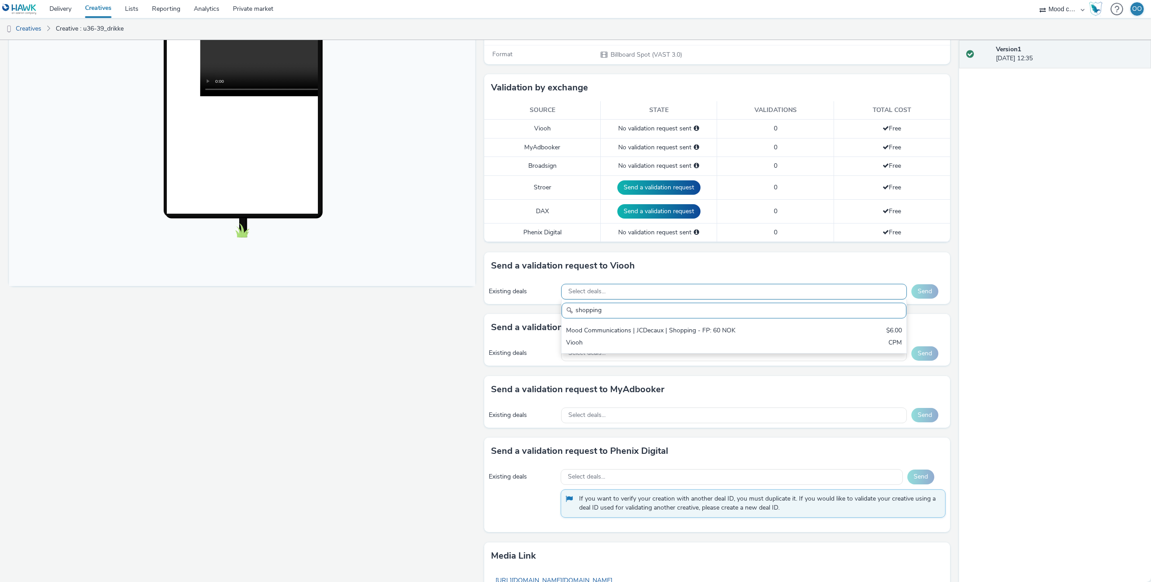
drag, startPoint x: 645, startPoint y: 334, endPoint x: 830, endPoint y: 304, distance: 187.1
click at [645, 334] on div "Mood Communications | JCDecaux | Shopping - FP: 60 NOK" at bounding box center [677, 331] width 223 height 10
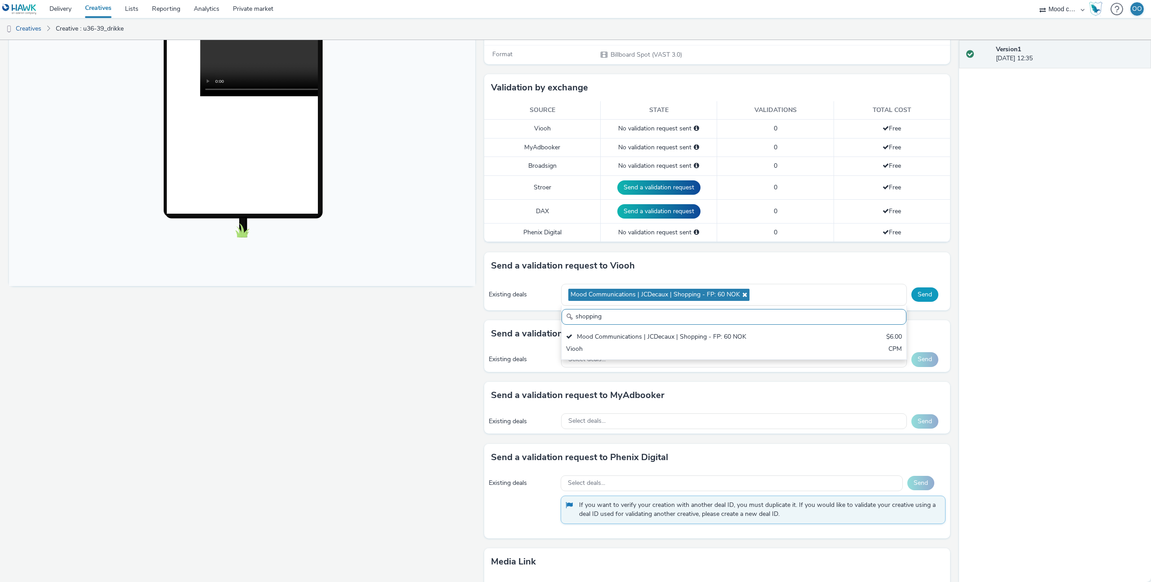
click at [923, 292] on button "Send" at bounding box center [925, 294] width 27 height 14
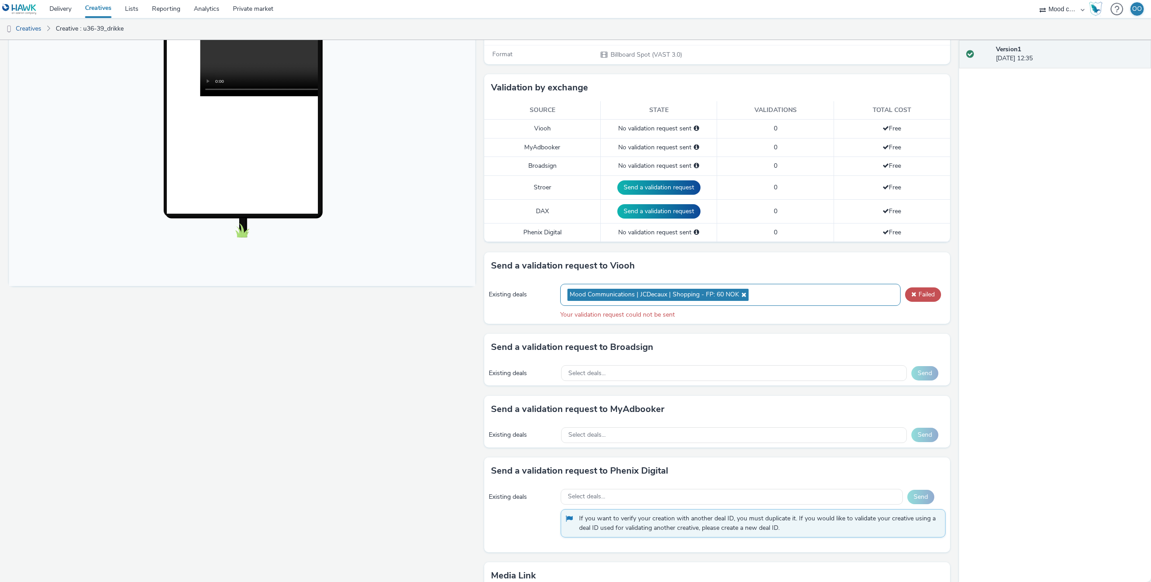
click at [742, 295] on icon at bounding box center [742, 294] width 7 height 6
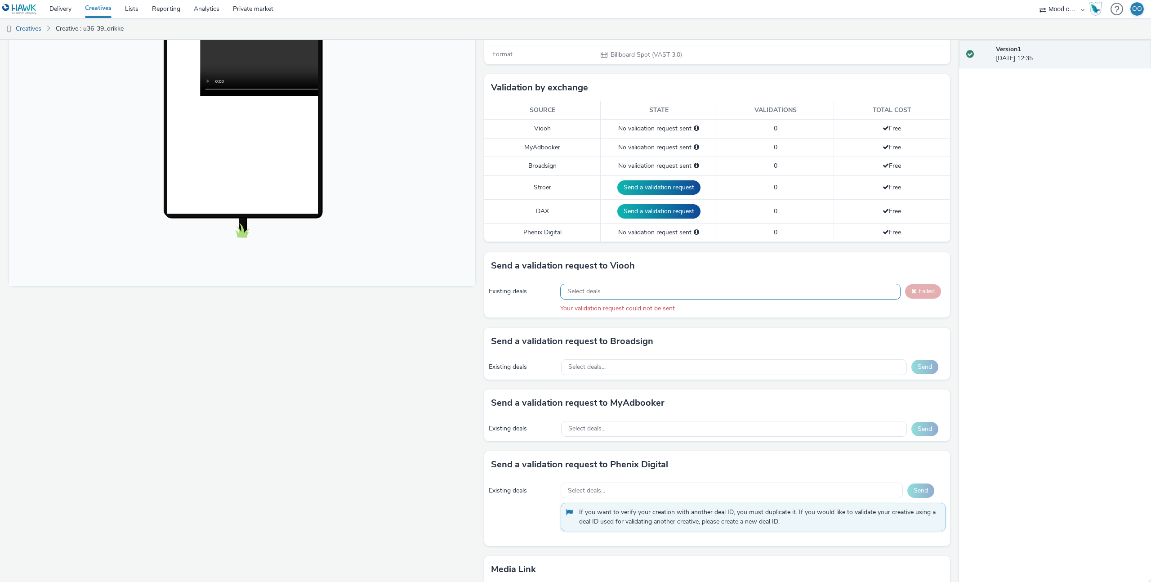
scroll to position [297, 0]
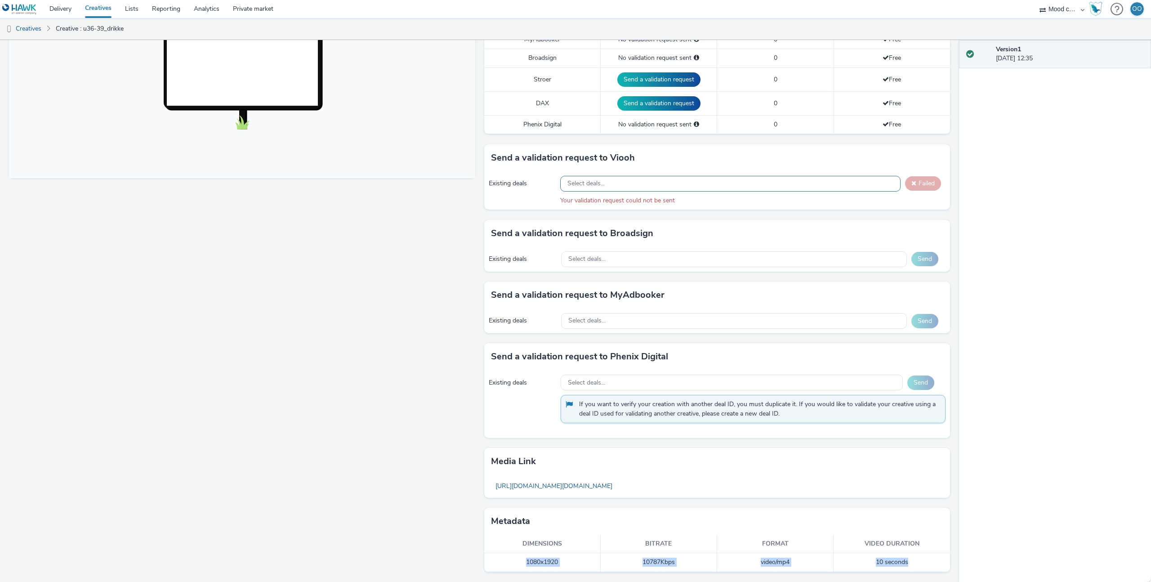
drag, startPoint x: 909, startPoint y: 561, endPoint x: 491, endPoint y: 546, distance: 418.5
click at [528, 555] on tr "1080x1920 10787 Kbps video/mp4 10 seconds" at bounding box center [717, 562] width 466 height 18
click at [474, 447] on div "Fullscreen" at bounding box center [244, 195] width 471 height 773
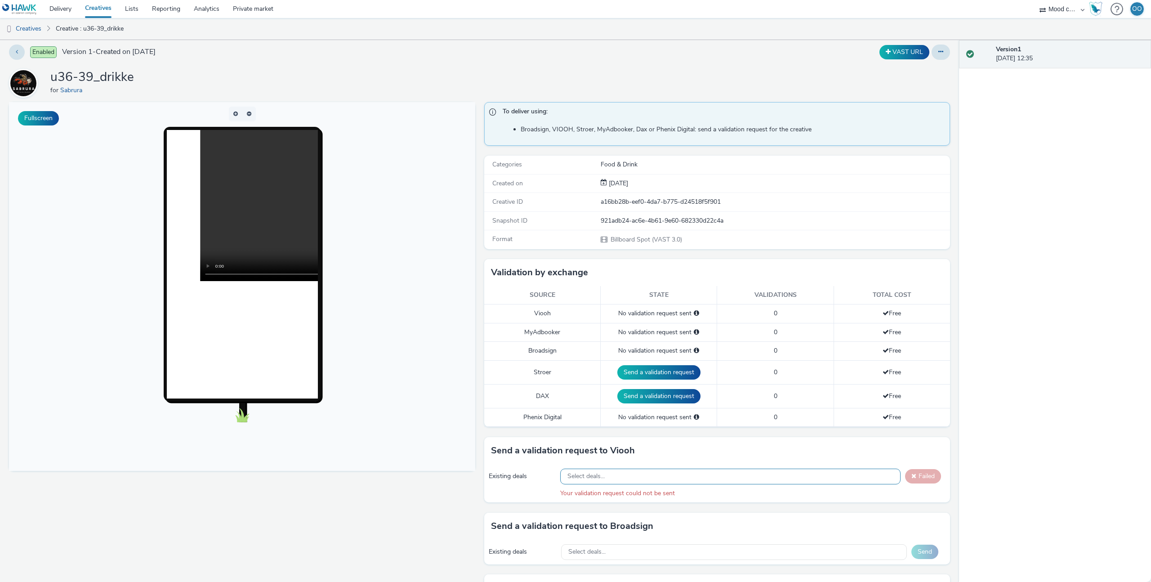
scroll to position [5, 0]
click at [39, 30] on link "Creatives" at bounding box center [23, 29] width 46 height 22
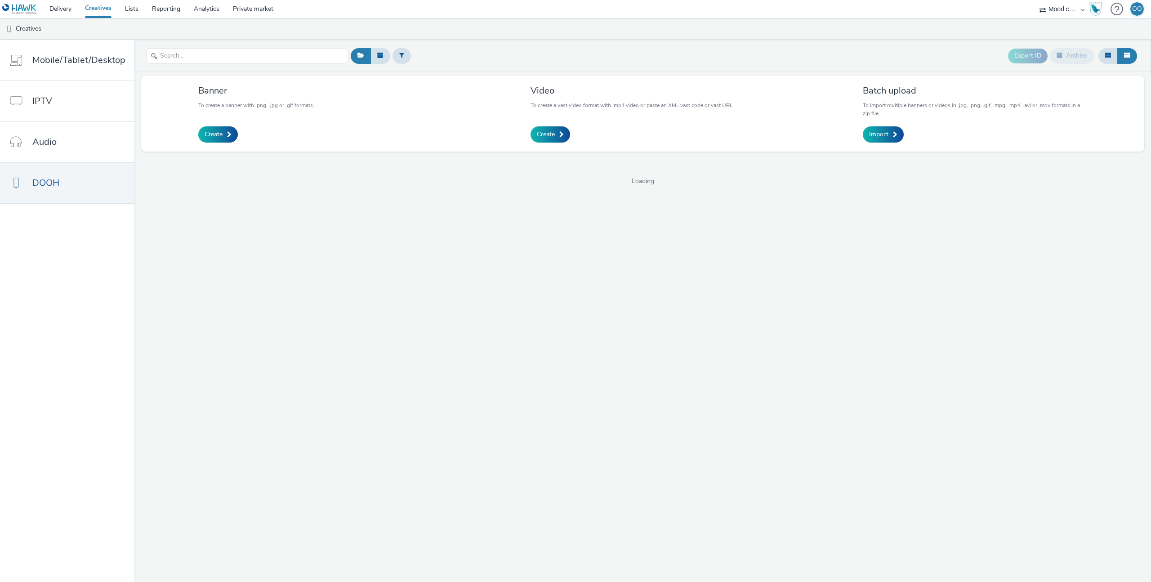
click at [96, 8] on link "Creatives" at bounding box center [98, 9] width 40 height 18
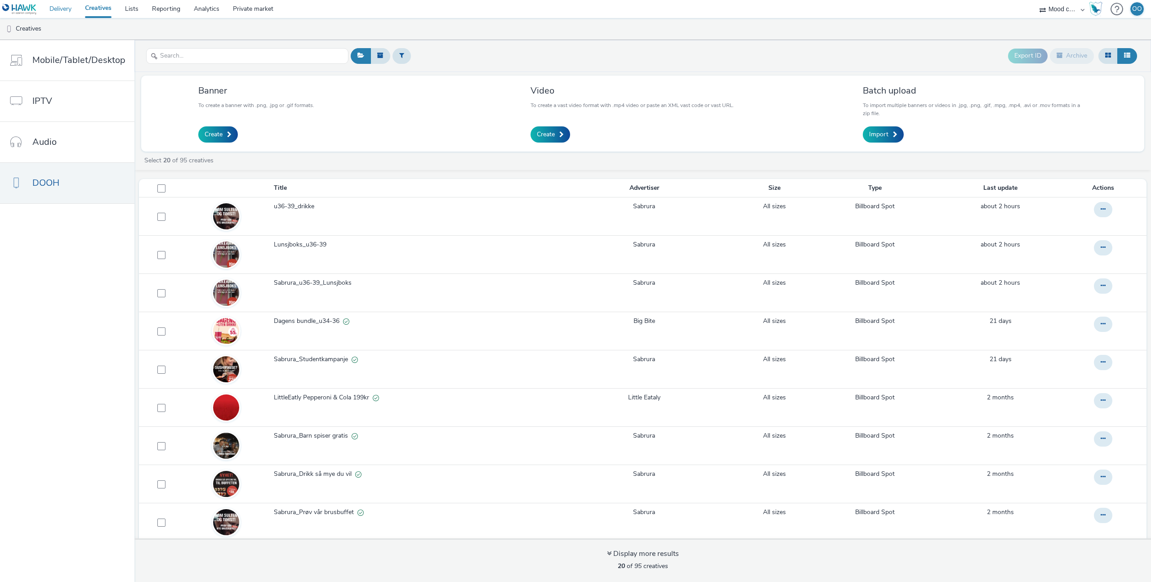
click at [66, 11] on link "Delivery" at bounding box center [61, 9] width 36 height 18
